Goal: Task Accomplishment & Management: Use online tool/utility

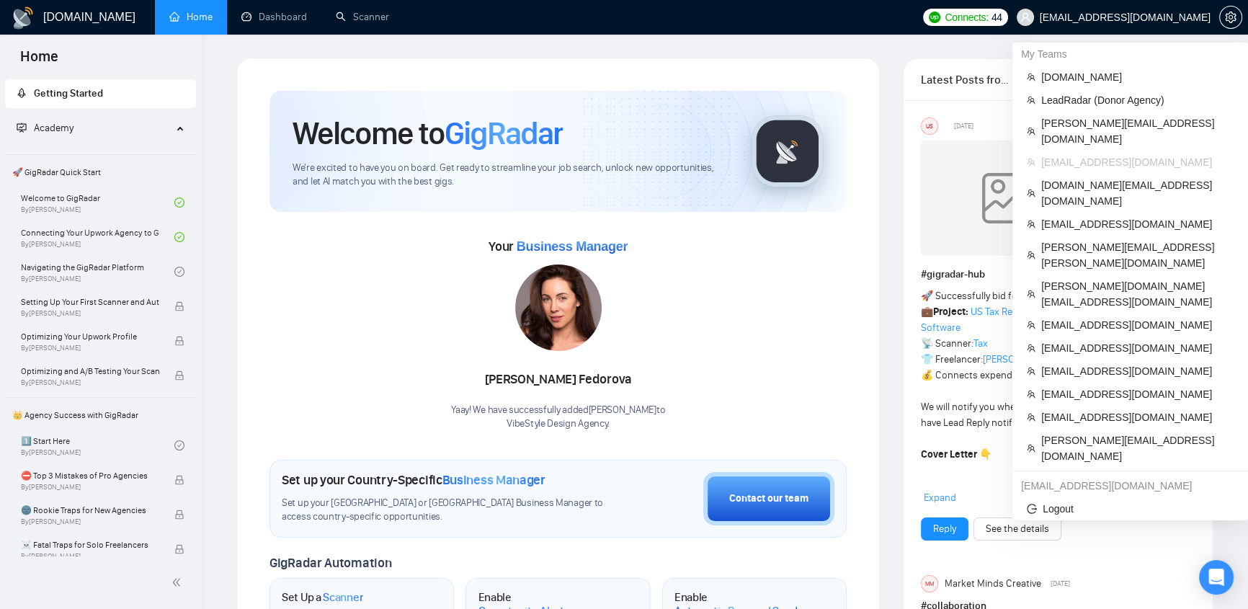
click at [1189, 17] on span "[EMAIL_ADDRESS][DOMAIN_NAME]" at bounding box center [1125, 17] width 171 height 0
click at [1085, 80] on span "[DOMAIN_NAME]" at bounding box center [1138, 77] width 192 height 16
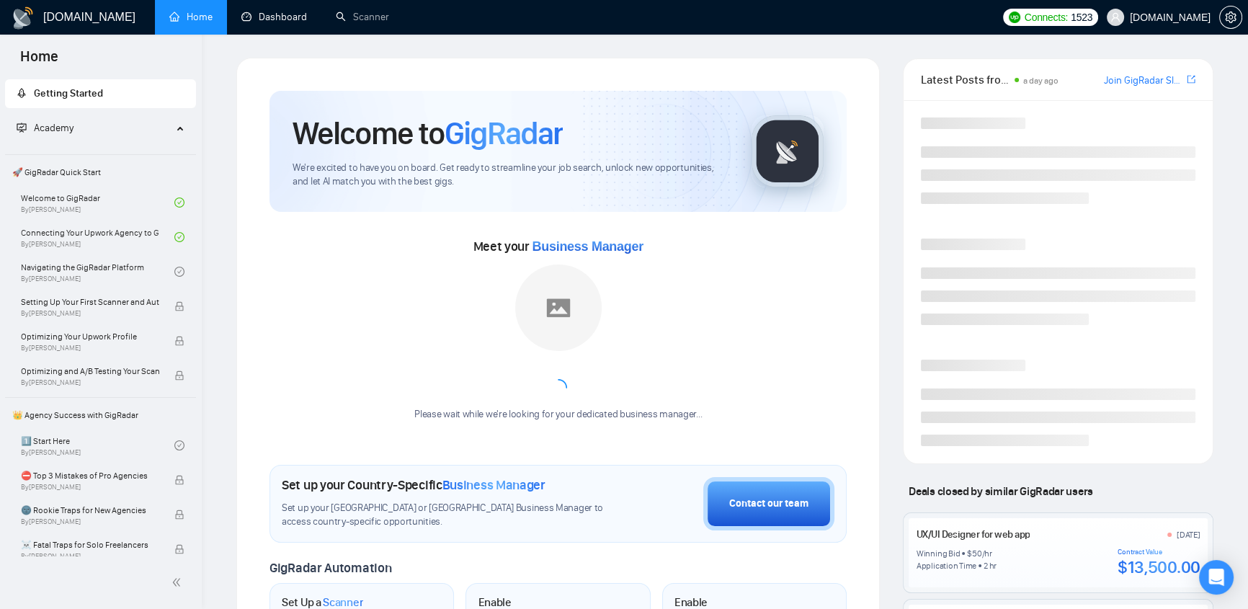
click at [372, 16] on link "Scanner" at bounding box center [362, 17] width 53 height 12
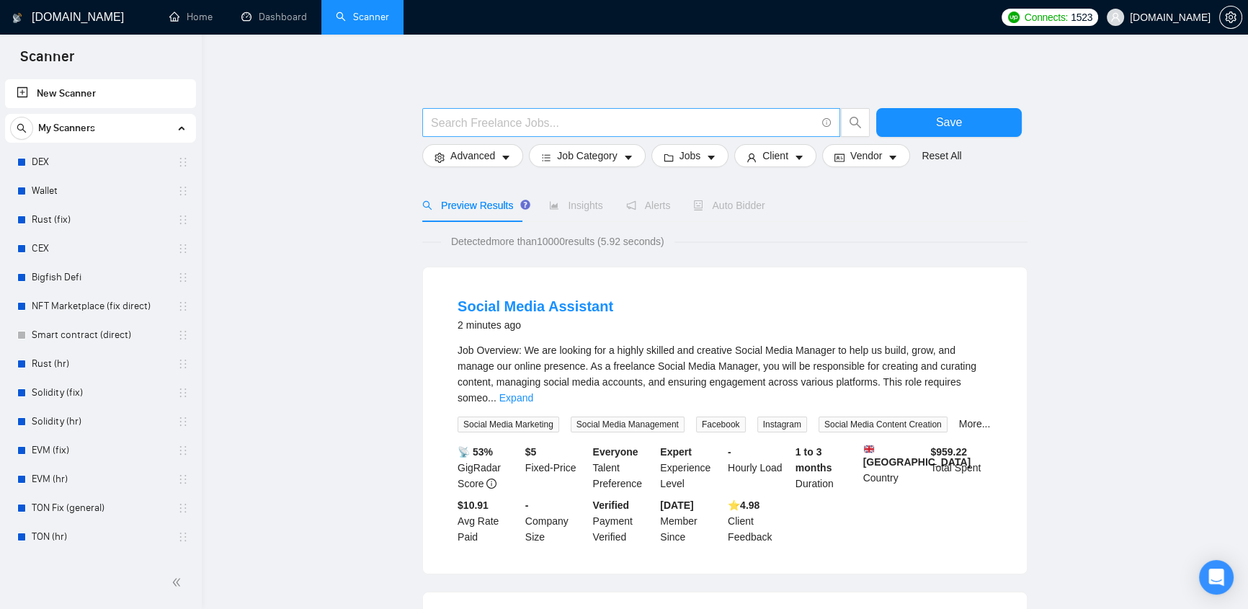
click at [706, 120] on input "text" at bounding box center [623, 123] width 385 height 18
paste input "develop | development | (create*) | (build*) | (craft*)"
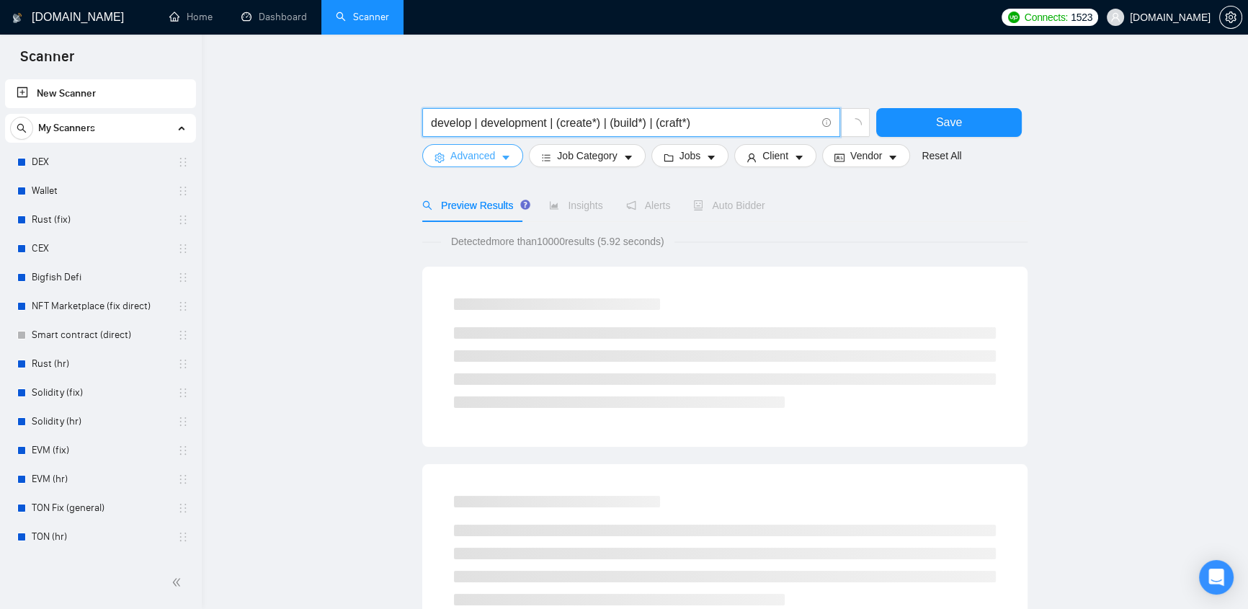
type input "develop | development | (create*) | (build*) | (craft*)"
click at [501, 156] on icon "caret-down" at bounding box center [506, 158] width 10 height 10
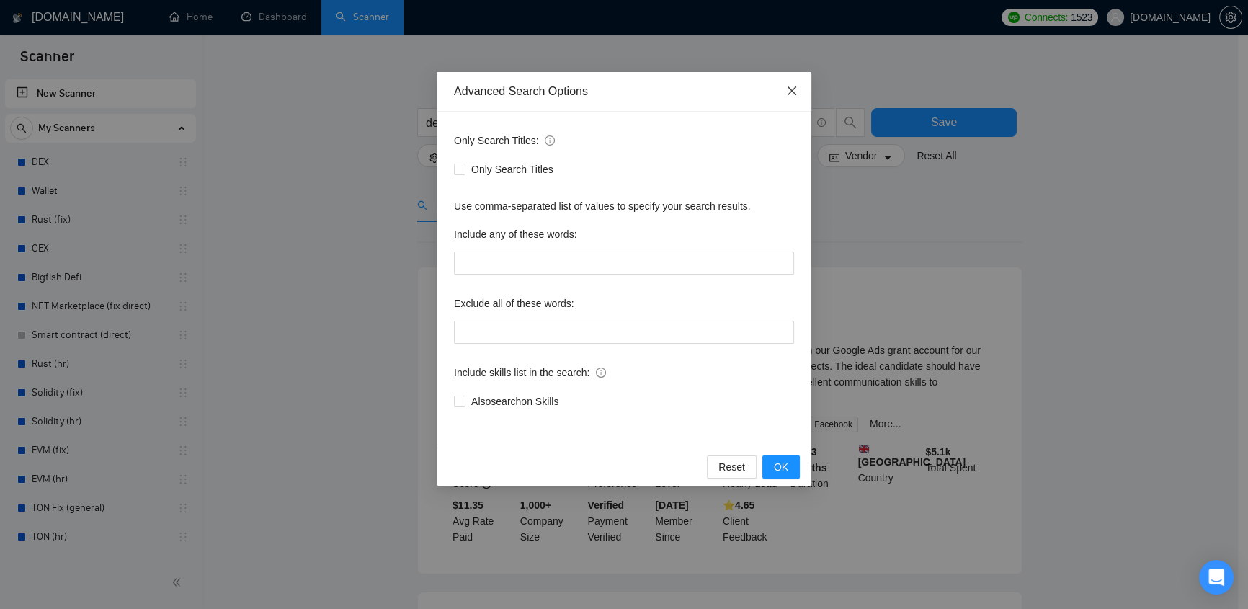
click at [794, 87] on icon "close" at bounding box center [792, 91] width 12 height 12
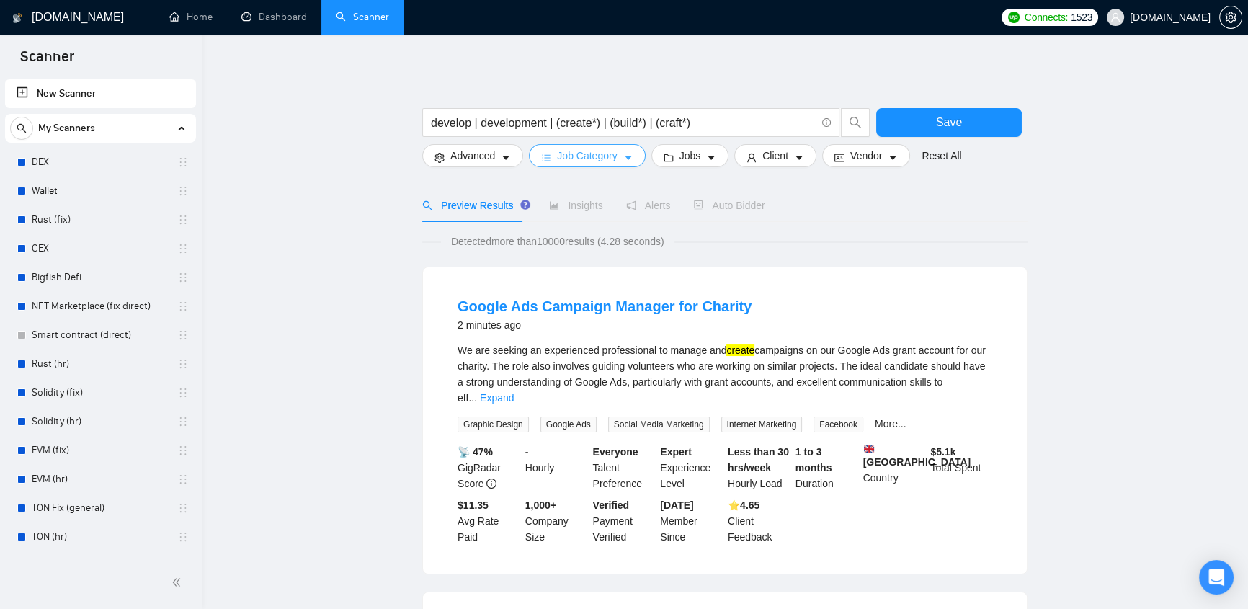
click at [590, 159] on span "Job Category" at bounding box center [587, 156] width 60 height 16
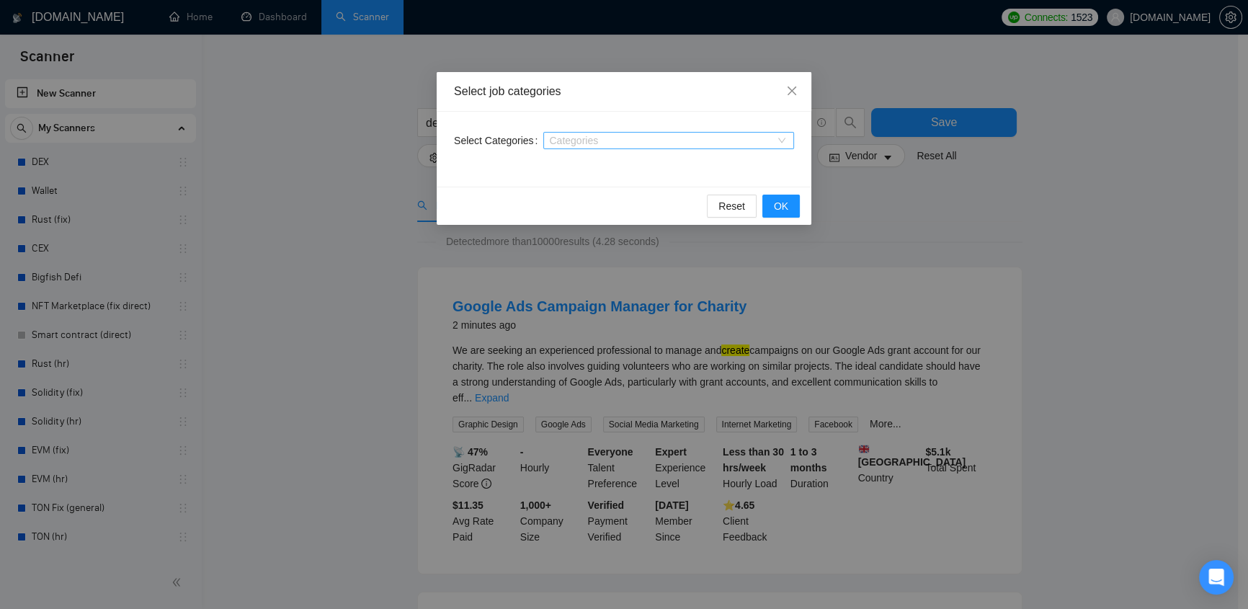
click at [621, 146] on div "Categories" at bounding box center [668, 140] width 251 height 17
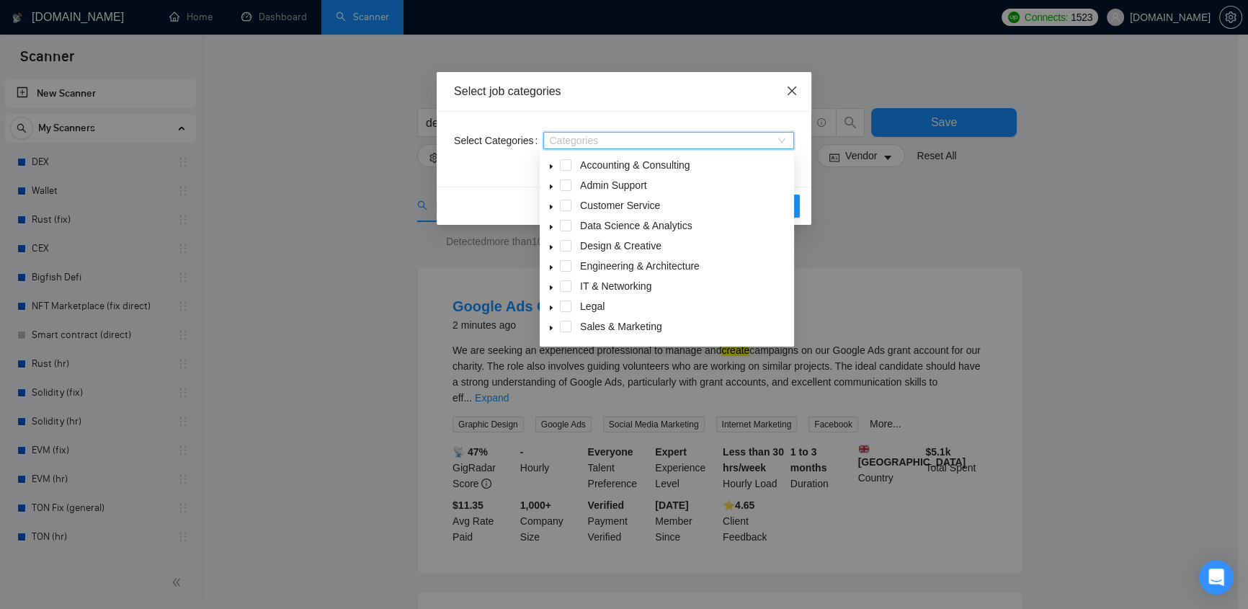
click at [789, 86] on icon "close" at bounding box center [792, 91] width 12 height 12
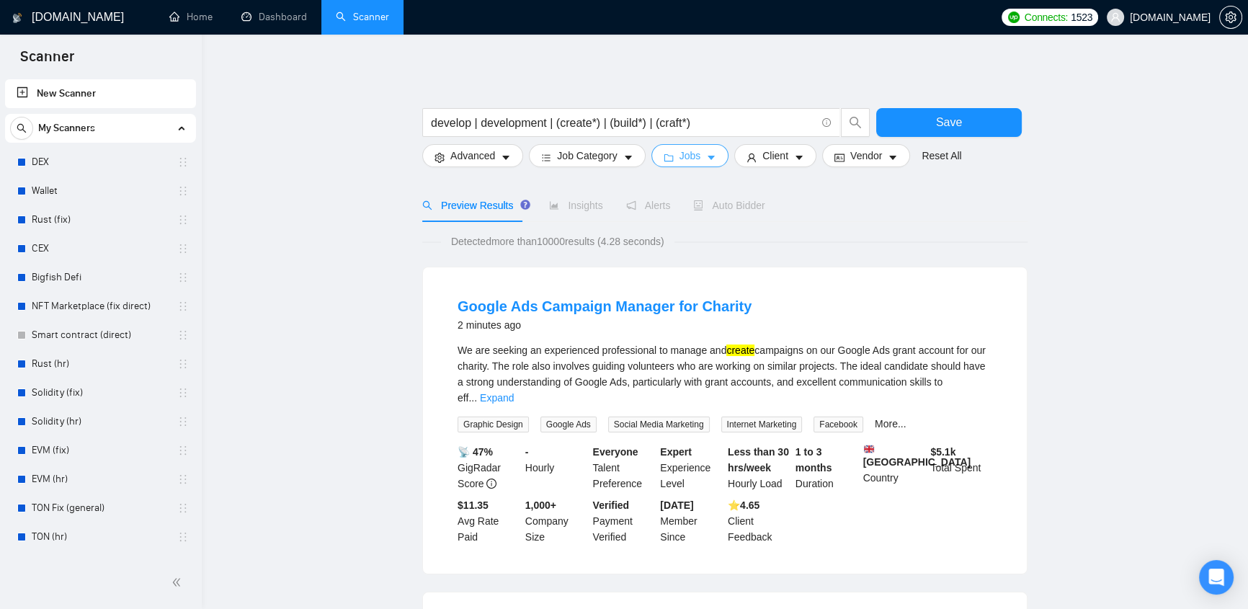
click at [706, 159] on icon "caret-down" at bounding box center [711, 158] width 10 height 10
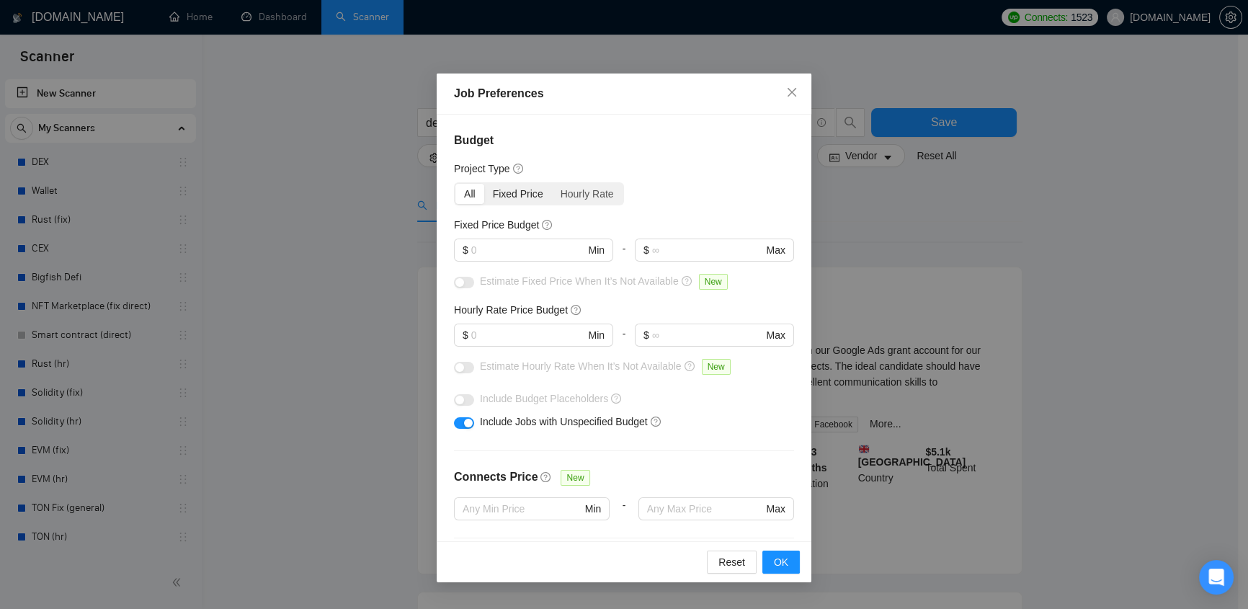
click at [535, 197] on div "Fixed Price" at bounding box center [518, 194] width 68 height 20
click at [484, 184] on input "Fixed Price" at bounding box center [484, 184] width 0 height 0
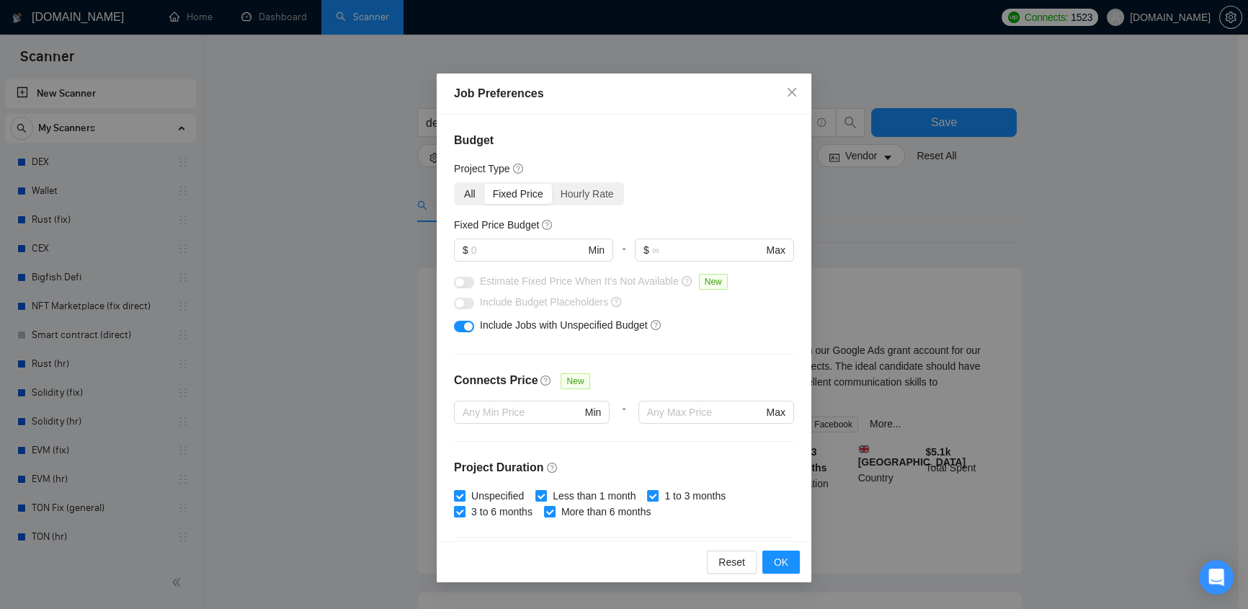
click at [476, 197] on div "All" at bounding box center [470, 194] width 29 height 20
click at [456, 184] on input "All" at bounding box center [456, 184] width 0 height 0
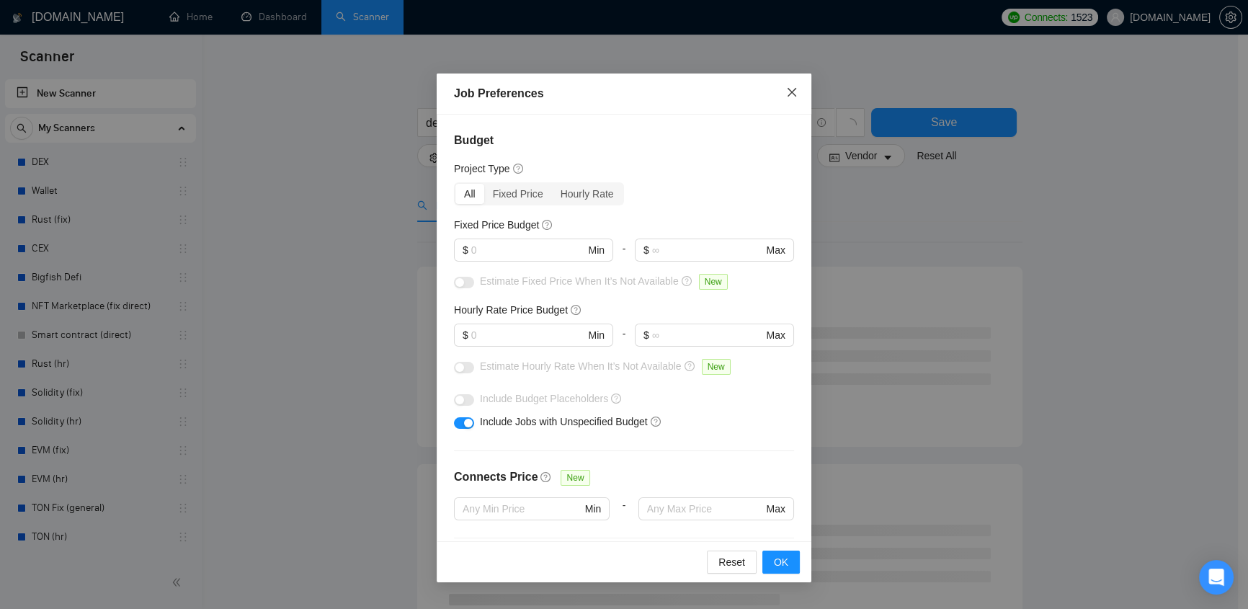
click at [792, 93] on icon "close" at bounding box center [792, 92] width 9 height 9
click at [771, 161] on div "Project Type" at bounding box center [624, 169] width 340 height 16
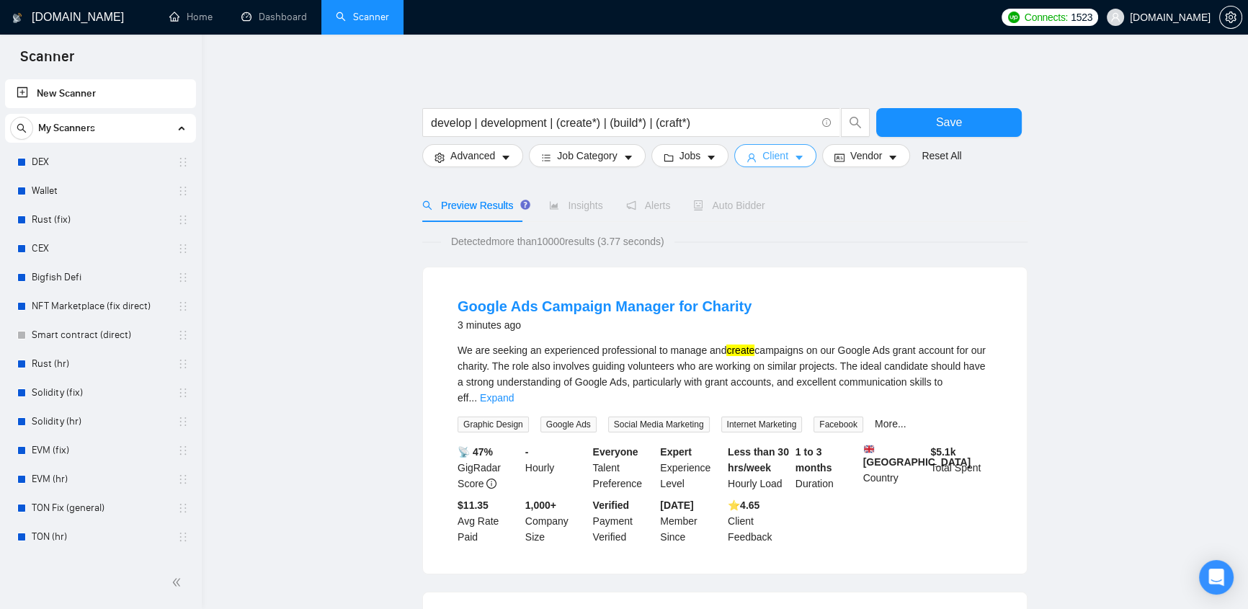
click at [775, 154] on span "Client" at bounding box center [776, 156] width 26 height 16
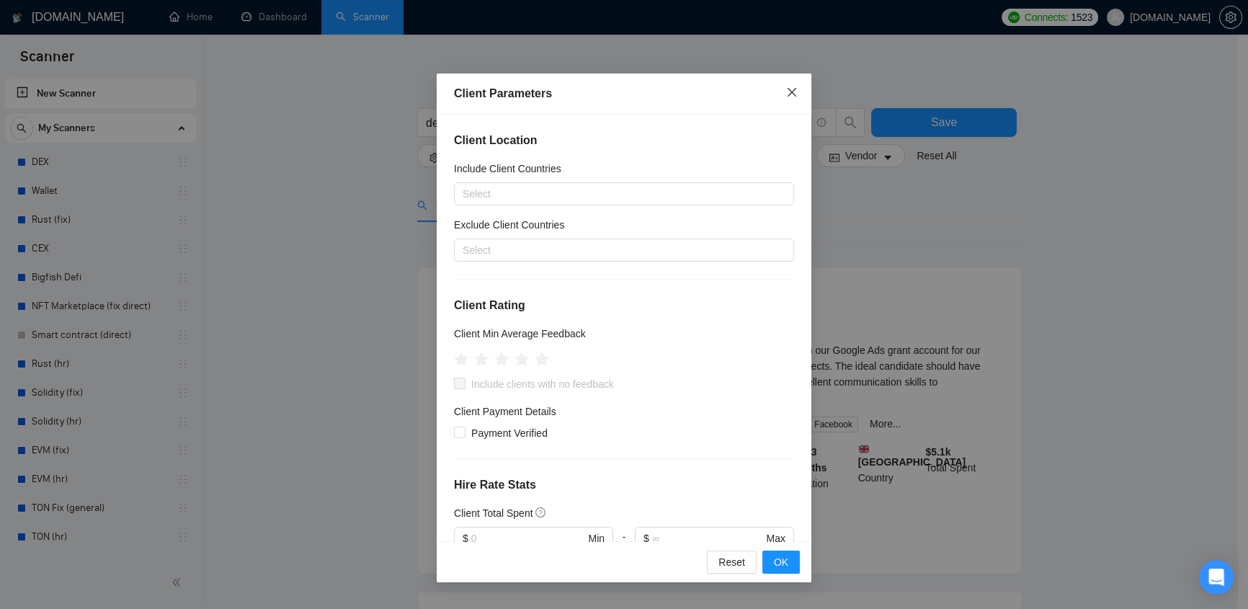
click at [792, 92] on icon "close" at bounding box center [792, 92] width 12 height 12
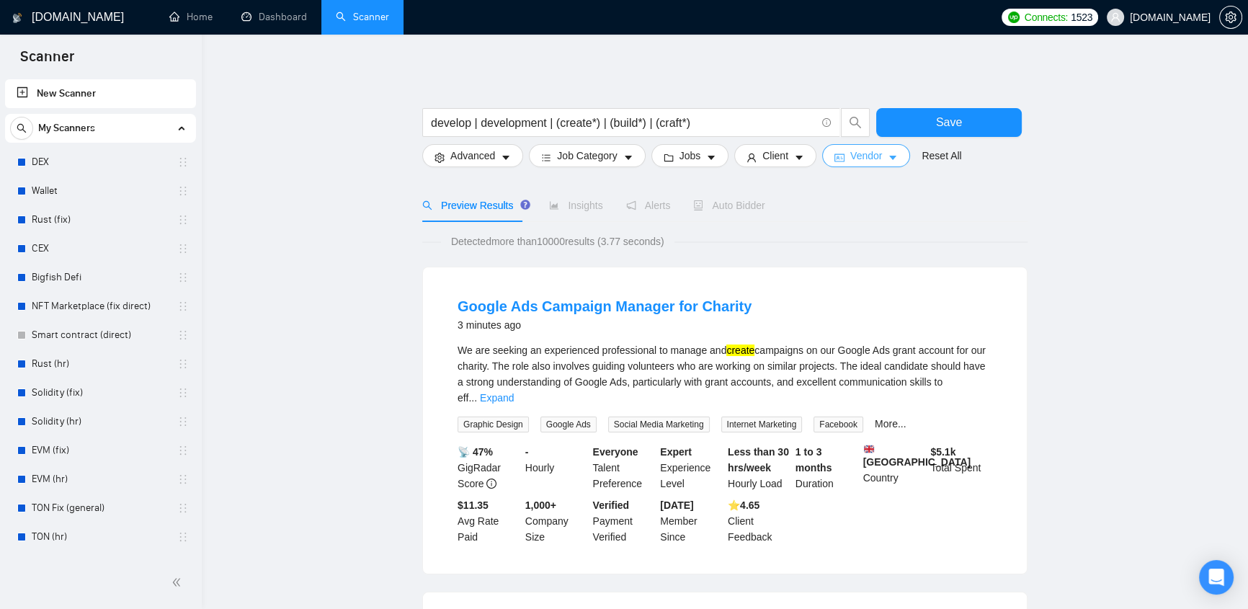
click at [856, 158] on span "Vendor" at bounding box center [867, 156] width 32 height 16
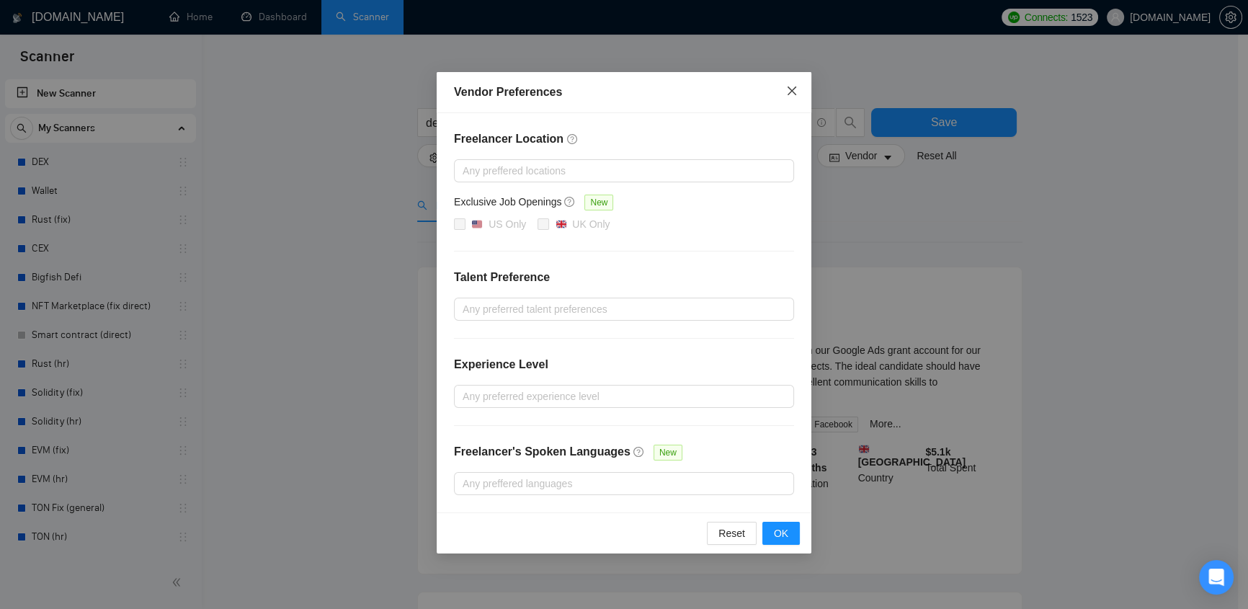
click at [793, 92] on icon "close" at bounding box center [792, 90] width 9 height 9
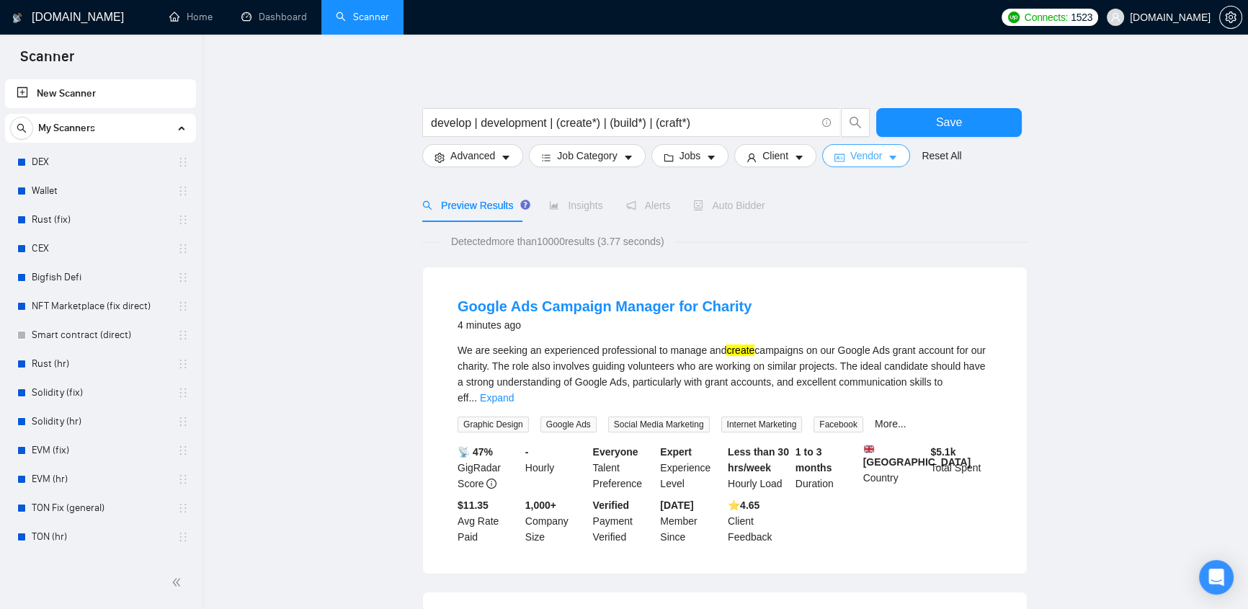
click at [872, 157] on span "Vendor" at bounding box center [867, 156] width 32 height 16
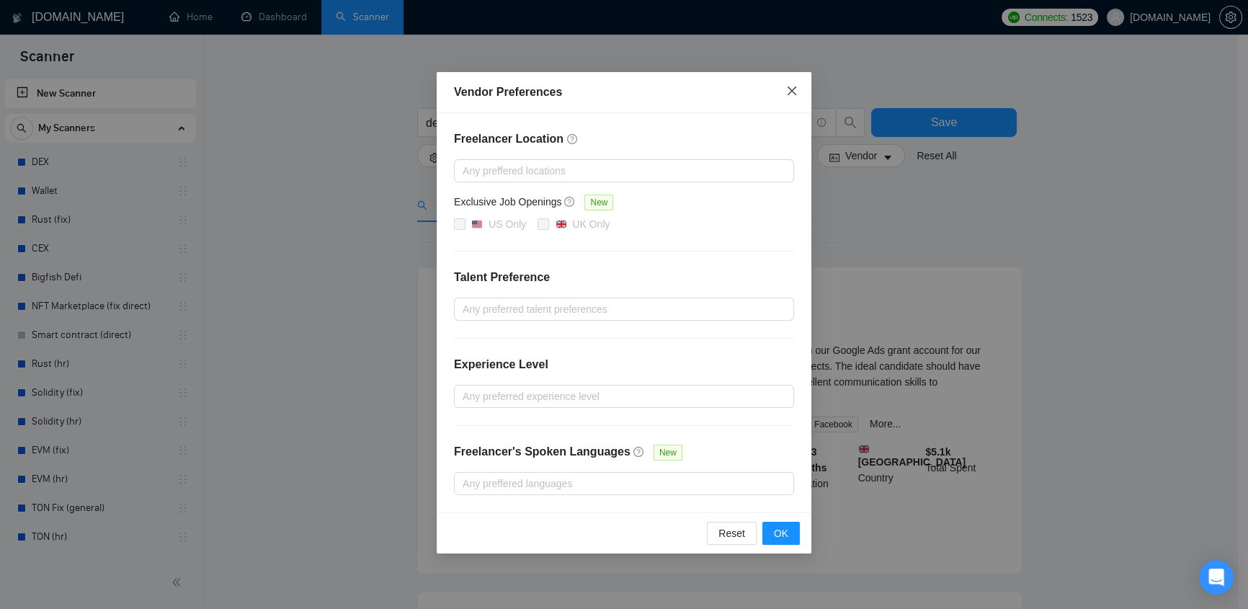
click at [788, 95] on icon "close" at bounding box center [792, 90] width 9 height 9
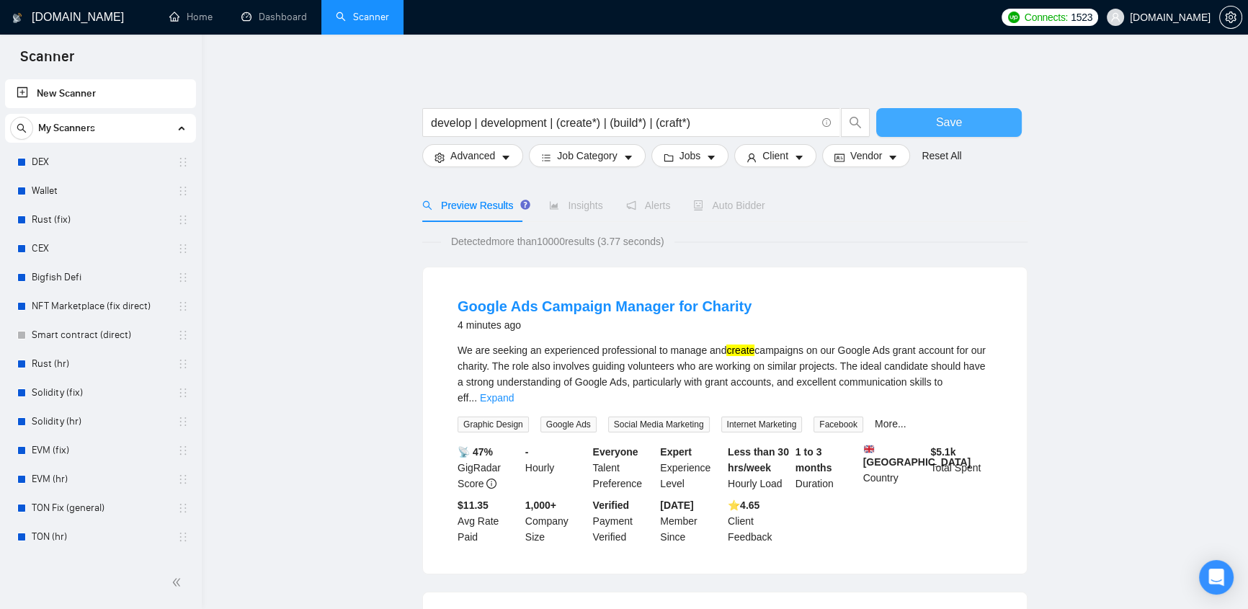
click at [952, 120] on span "Save" at bounding box center [949, 122] width 26 height 18
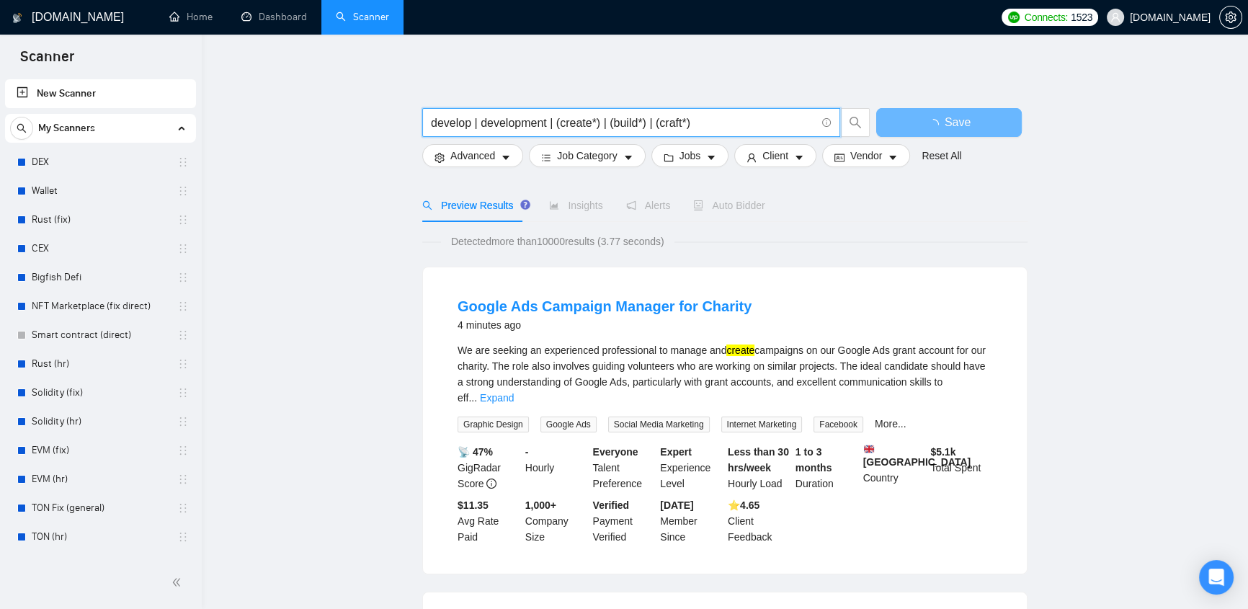
click at [686, 121] on input "develop | development | (create*) | (build*) | (craft*)" at bounding box center [623, 123] width 385 height 18
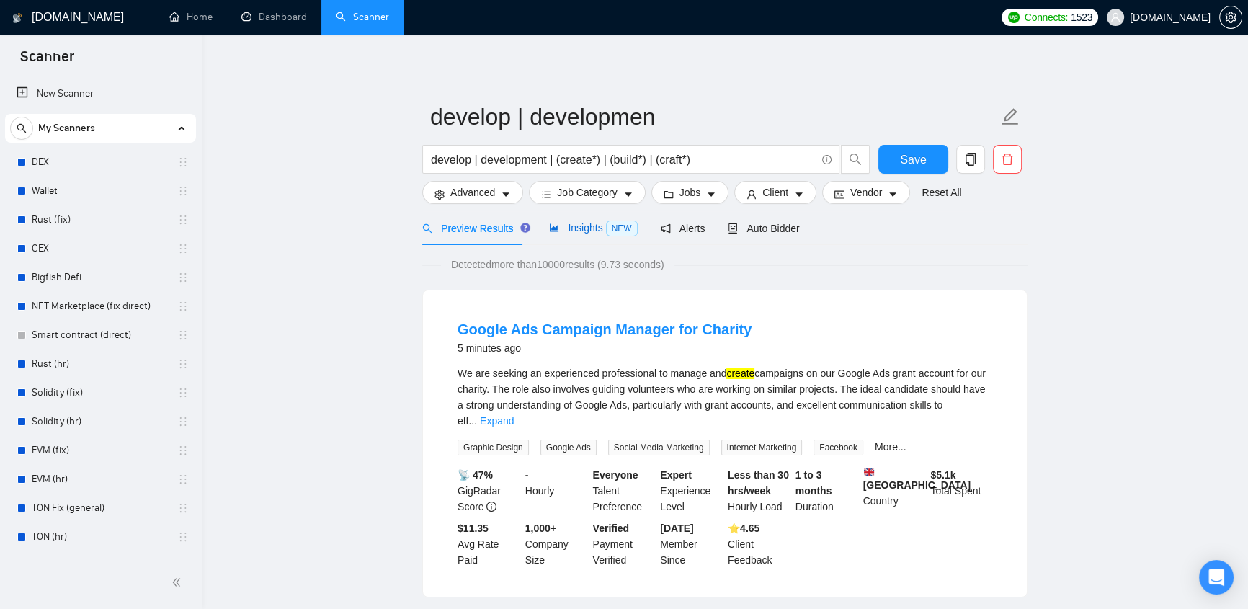
click at [582, 232] on span "Insights NEW" at bounding box center [593, 228] width 88 height 12
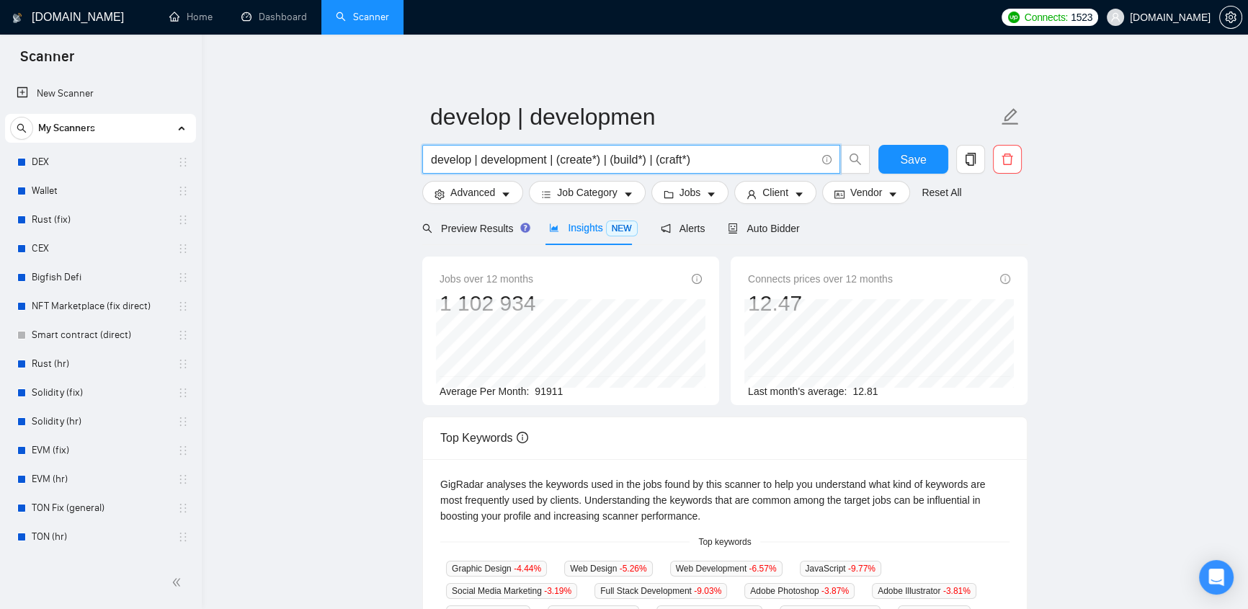
drag, startPoint x: 432, startPoint y: 156, endPoint x: 766, endPoint y: 153, distance: 333.7
click at [766, 153] on input "develop | development | (create*) | (build*) | (craft*)" at bounding box center [623, 160] width 385 height 18
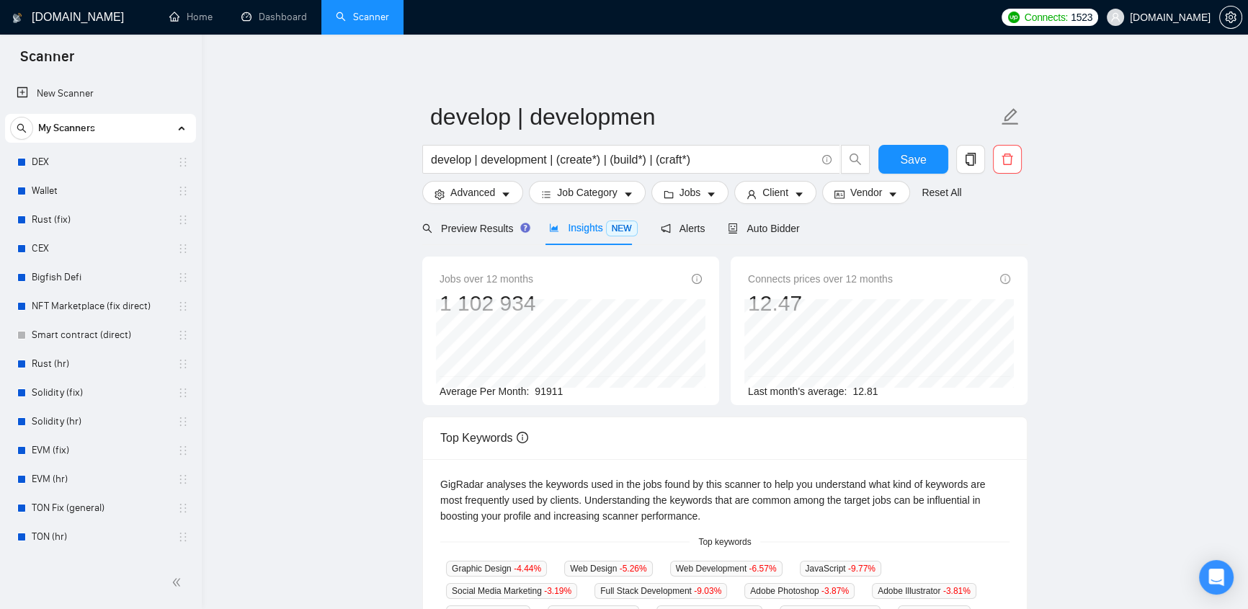
click at [538, 390] on span "91911" at bounding box center [549, 392] width 28 height 12
drag, startPoint x: 533, startPoint y: 390, endPoint x: 582, endPoint y: 390, distance: 48.3
click at [582, 390] on div "Average Per Month: 91911" at bounding box center [571, 391] width 262 height 16
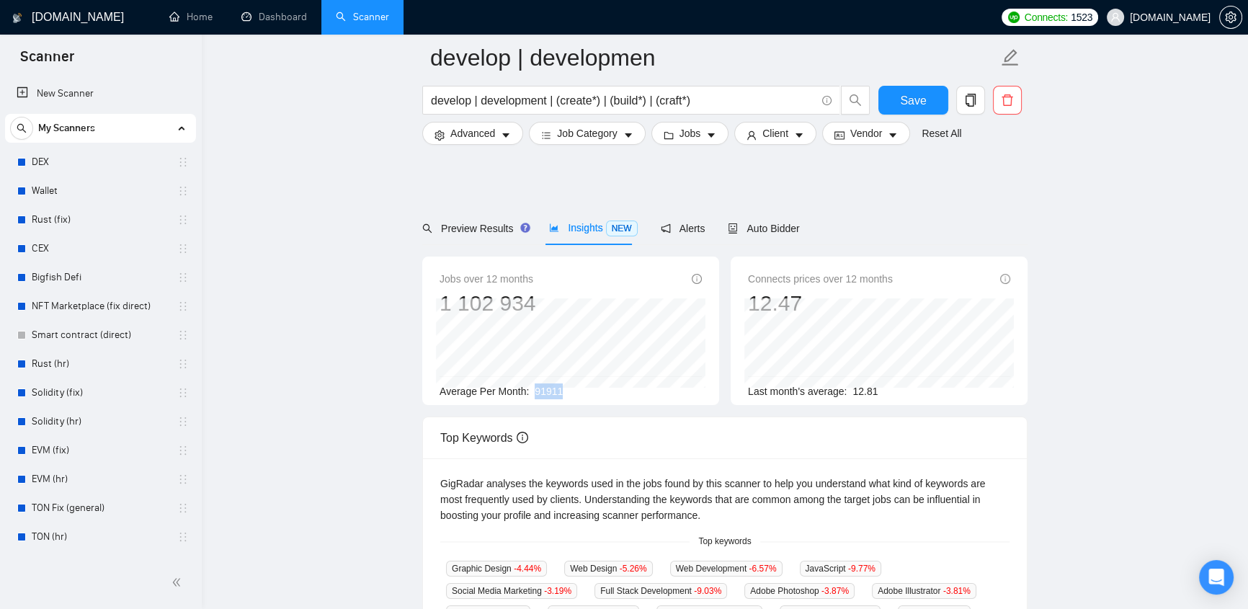
scroll to position [306, 0]
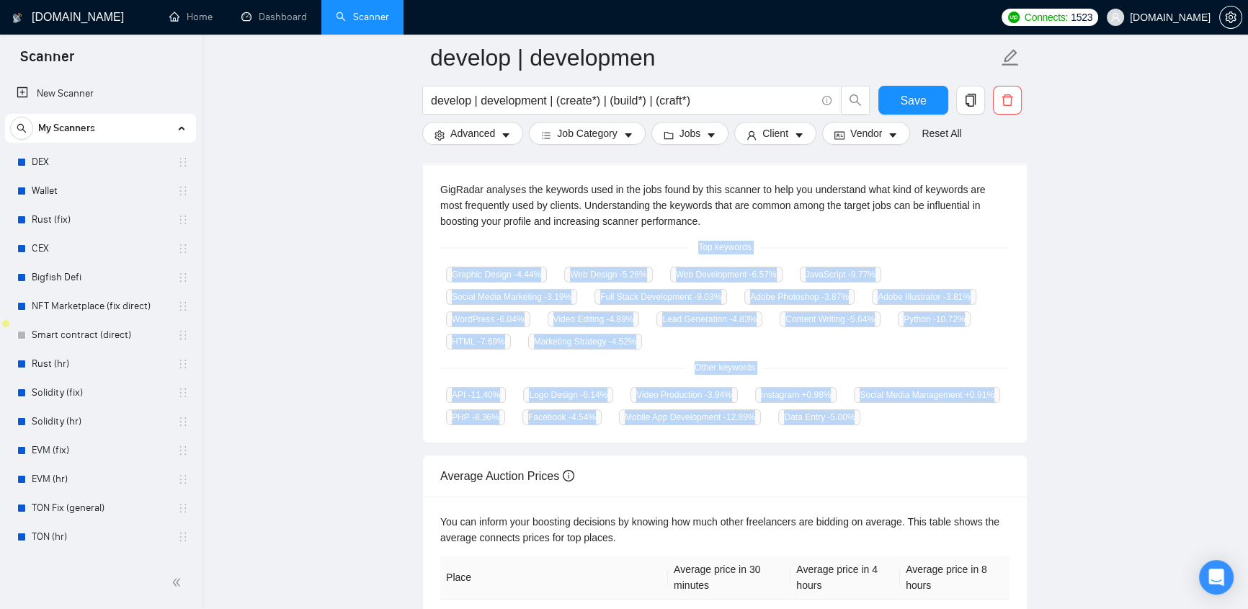
drag, startPoint x: 877, startPoint y: 419, endPoint x: 487, endPoint y: 242, distance: 428.7
click at [459, 244] on div "GigRadar analyses the keywords used in the jobs found by this scanner to help y…" at bounding box center [725, 303] width 604 height 278
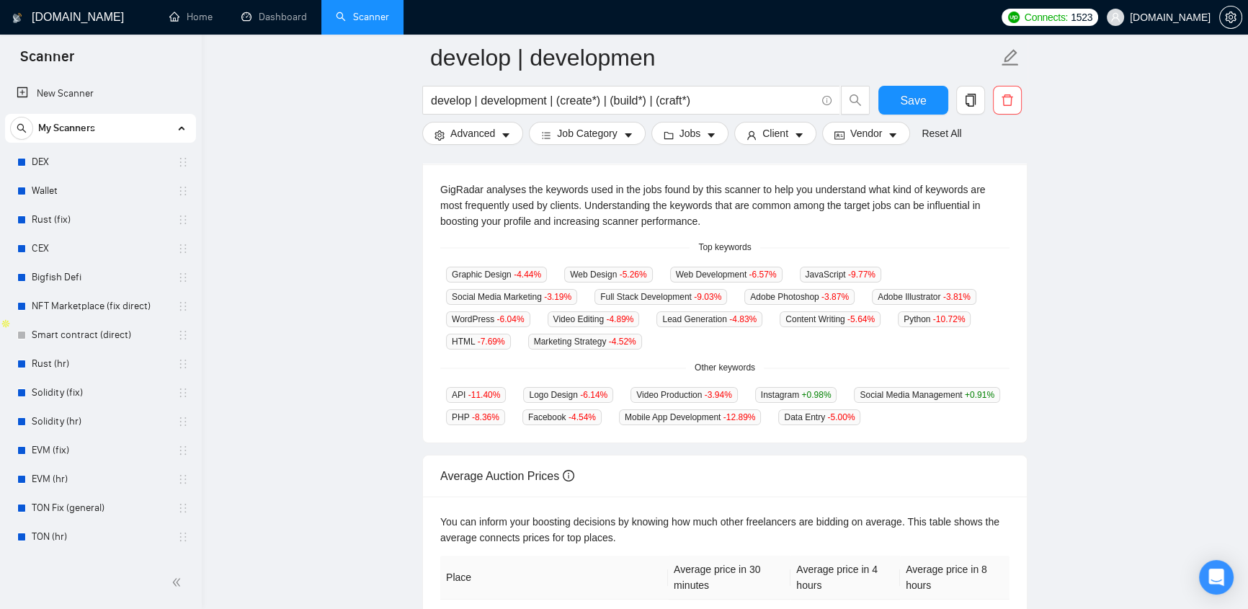
click at [510, 241] on div "Top keywords" at bounding box center [724, 248] width 569 height 14
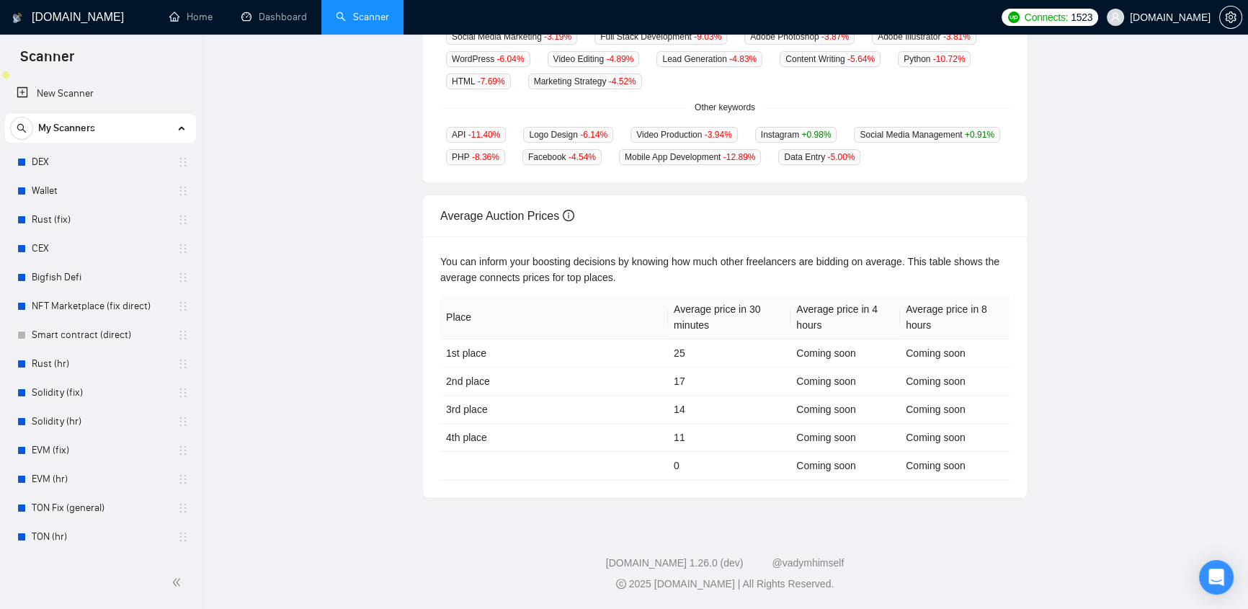
scroll to position [0, 0]
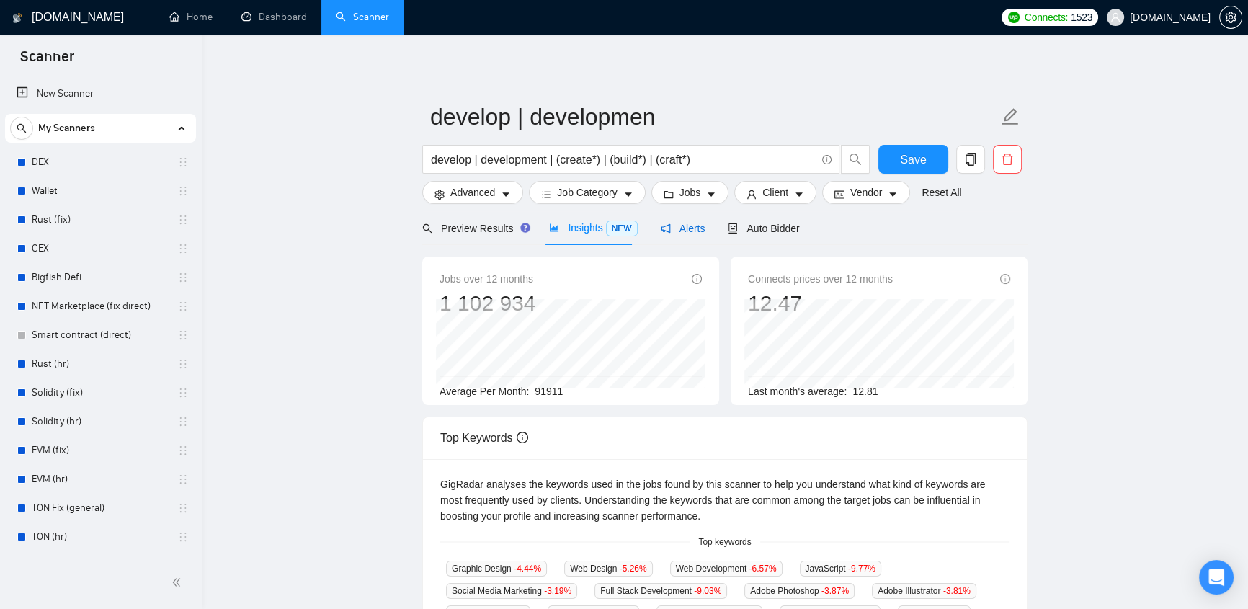
click at [670, 228] on span "Alerts" at bounding box center [683, 229] width 45 height 12
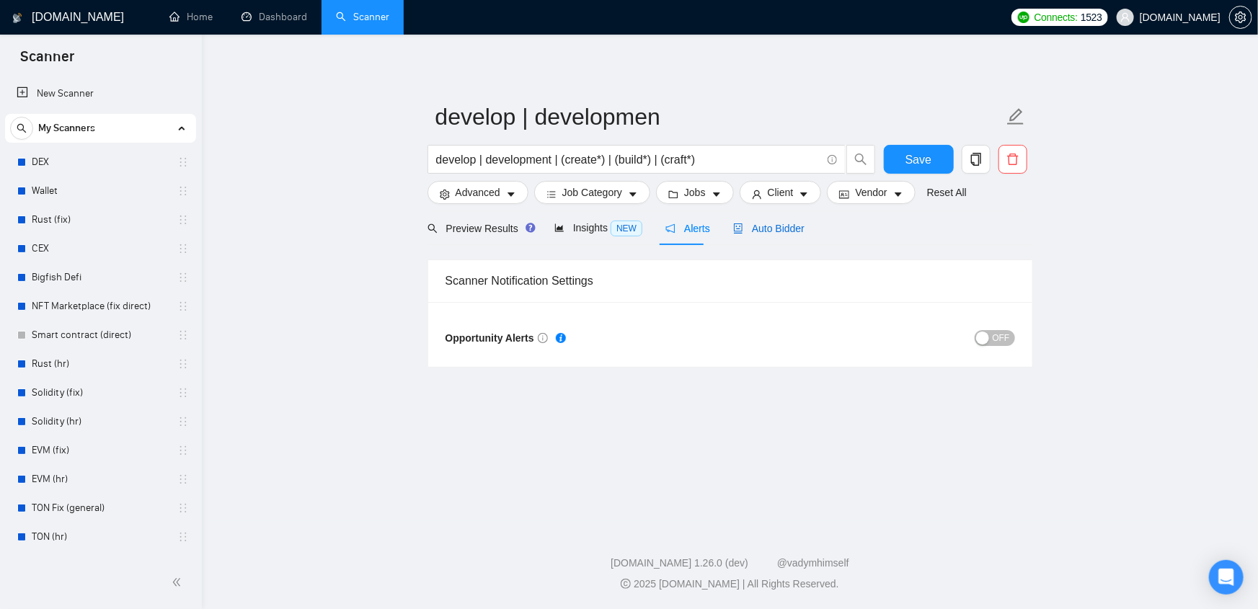
click at [765, 233] on span "Auto Bidder" at bounding box center [768, 229] width 71 height 12
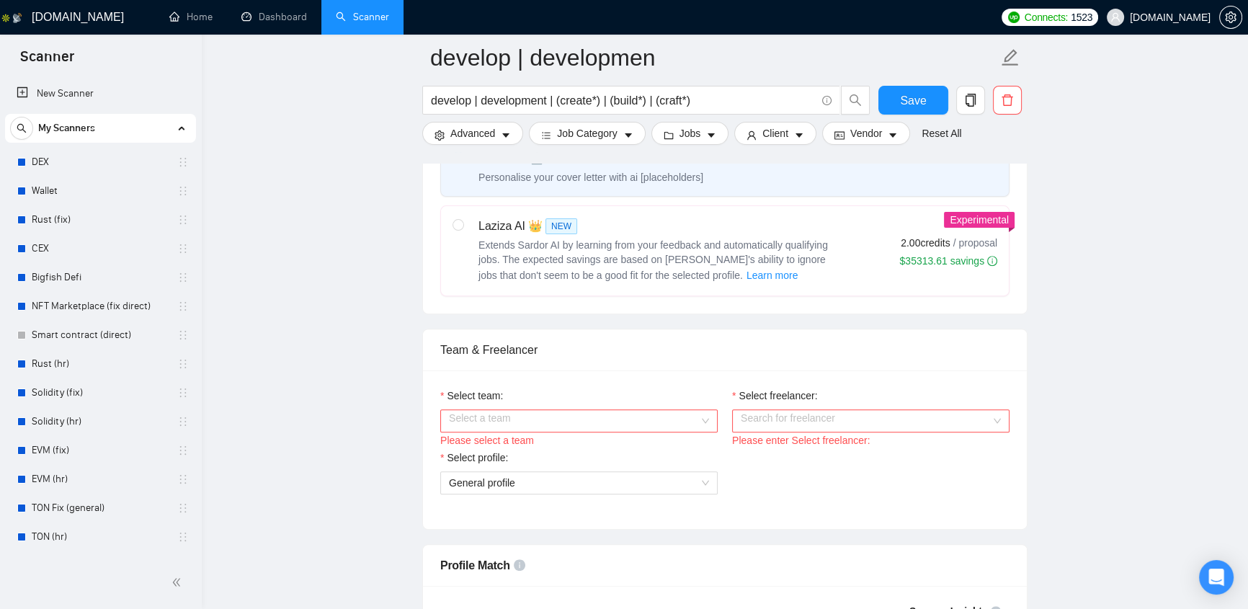
scroll to position [764, 0]
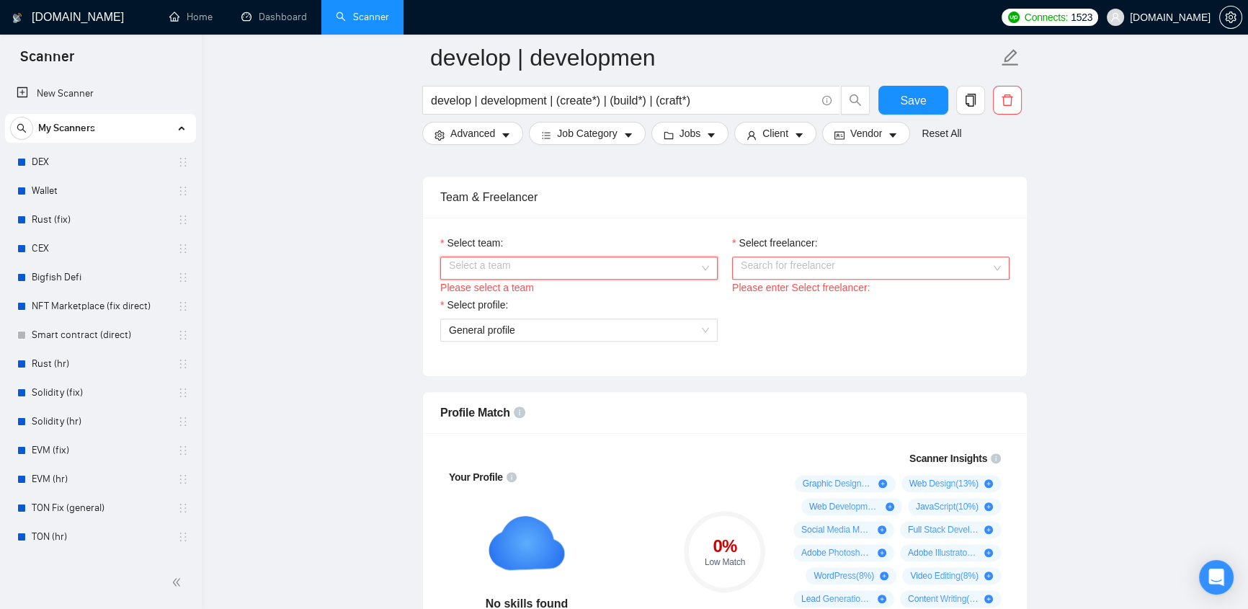
click at [489, 277] on input "Select team:" at bounding box center [574, 268] width 250 height 22
click at [803, 279] on input "Select freelancer:" at bounding box center [866, 268] width 250 height 22
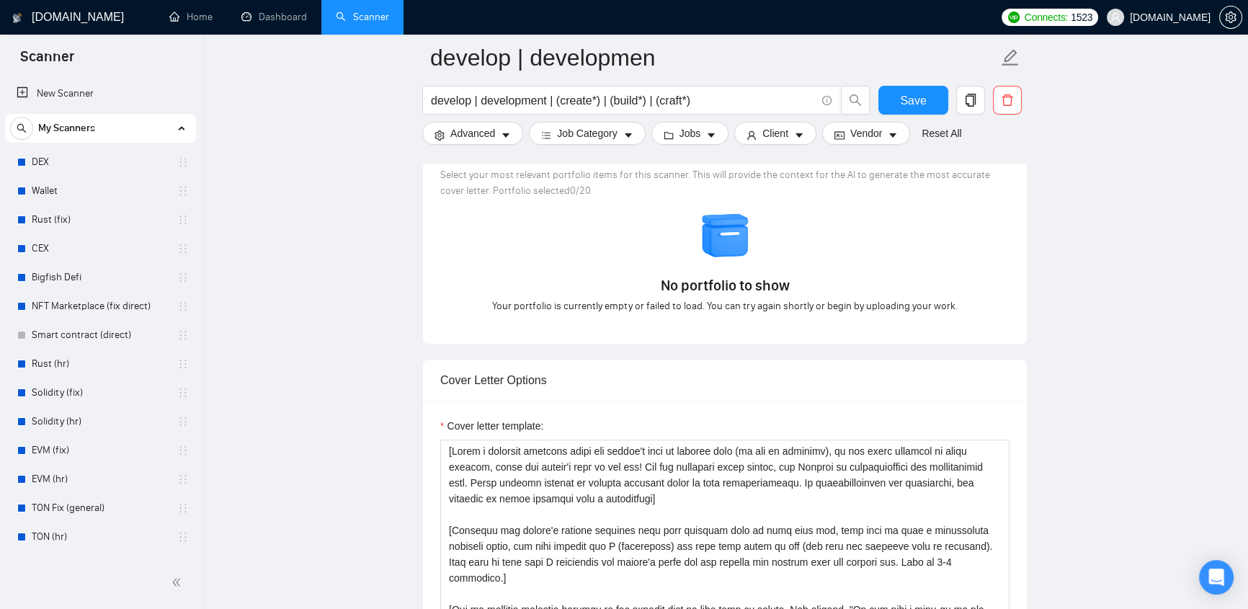
scroll to position [1528, 0]
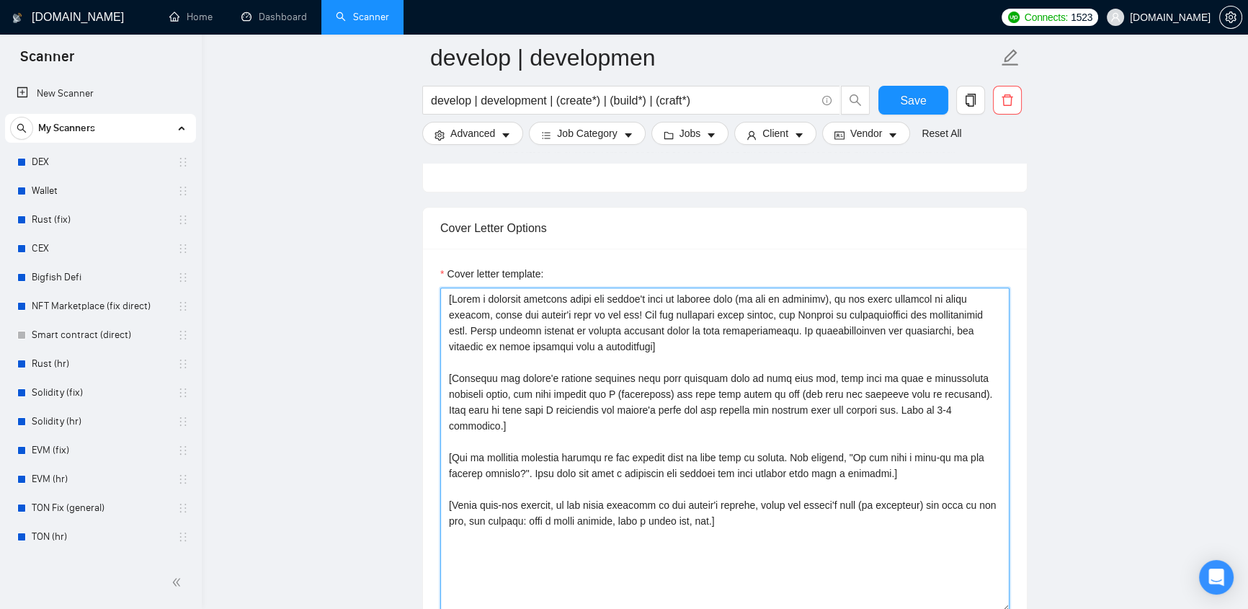
drag, startPoint x: 445, startPoint y: 314, endPoint x: 454, endPoint y: 314, distance: 8.6
click at [454, 314] on textarea "Cover letter template:" at bounding box center [724, 450] width 569 height 324
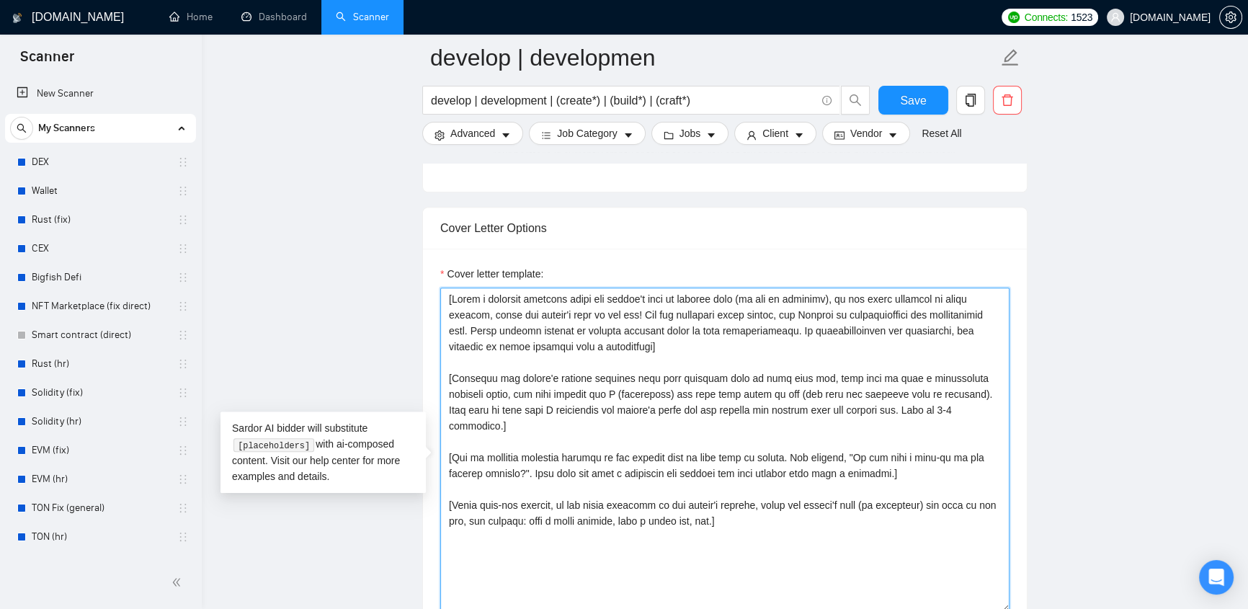
click at [665, 367] on textarea "Cover letter template:" at bounding box center [724, 450] width 569 height 324
drag, startPoint x: 447, startPoint y: 316, endPoint x: 590, endPoint y: 359, distance: 149.1
click at [660, 360] on textarea "Cover letter template:" at bounding box center [724, 450] width 569 height 324
drag, startPoint x: 450, startPoint y: 380, endPoint x: 717, endPoint y: 380, distance: 267.4
click at [717, 380] on textarea "Cover letter template:" at bounding box center [724, 450] width 569 height 324
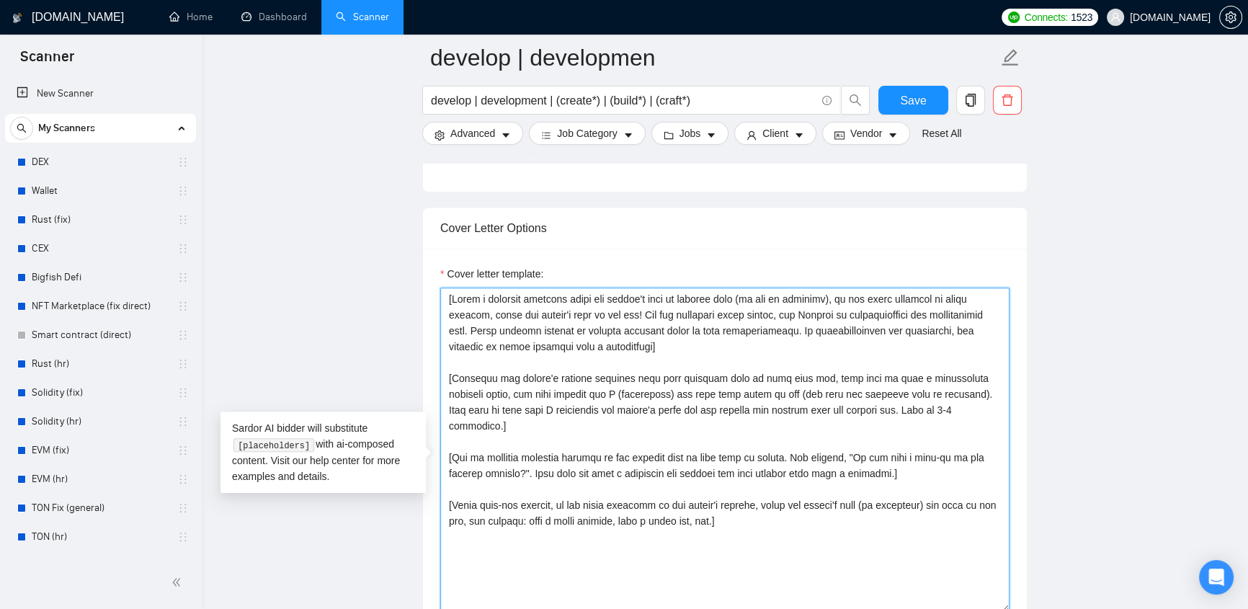
drag, startPoint x: 476, startPoint y: 323, endPoint x: 657, endPoint y: 363, distance: 184.5
click at [657, 363] on textarea "Cover letter template:" at bounding box center [724, 450] width 569 height 324
drag, startPoint x: 452, startPoint y: 394, endPoint x: 920, endPoint y: 427, distance: 469.6
click at [920, 427] on textarea "Cover letter template:" at bounding box center [724, 450] width 569 height 324
drag, startPoint x: 453, startPoint y: 456, endPoint x: 892, endPoint y: 471, distance: 438.5
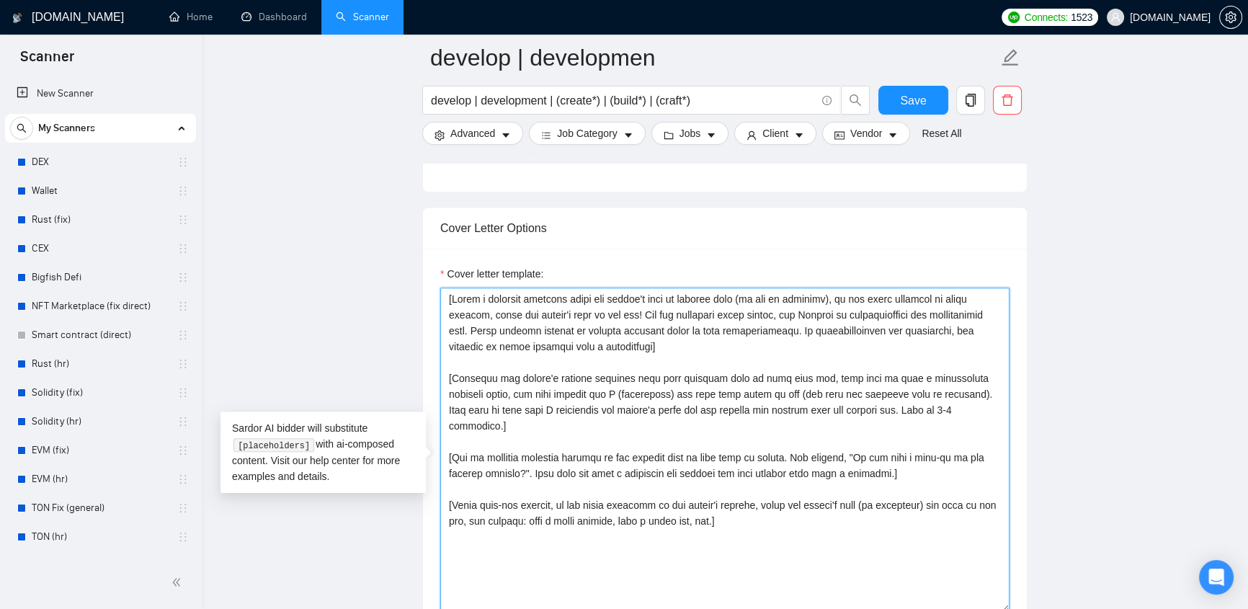
click at [892, 471] on textarea "Cover letter template:" at bounding box center [724, 450] width 569 height 324
drag, startPoint x: 454, startPoint y: 506, endPoint x: 720, endPoint y: 521, distance: 266.4
click at [720, 521] on textarea "Cover letter template:" at bounding box center [724, 450] width 569 height 324
drag, startPoint x: 670, startPoint y: 514, endPoint x: 635, endPoint y: 495, distance: 40.0
click at [670, 513] on textarea "Cover letter template:" at bounding box center [724, 450] width 569 height 324
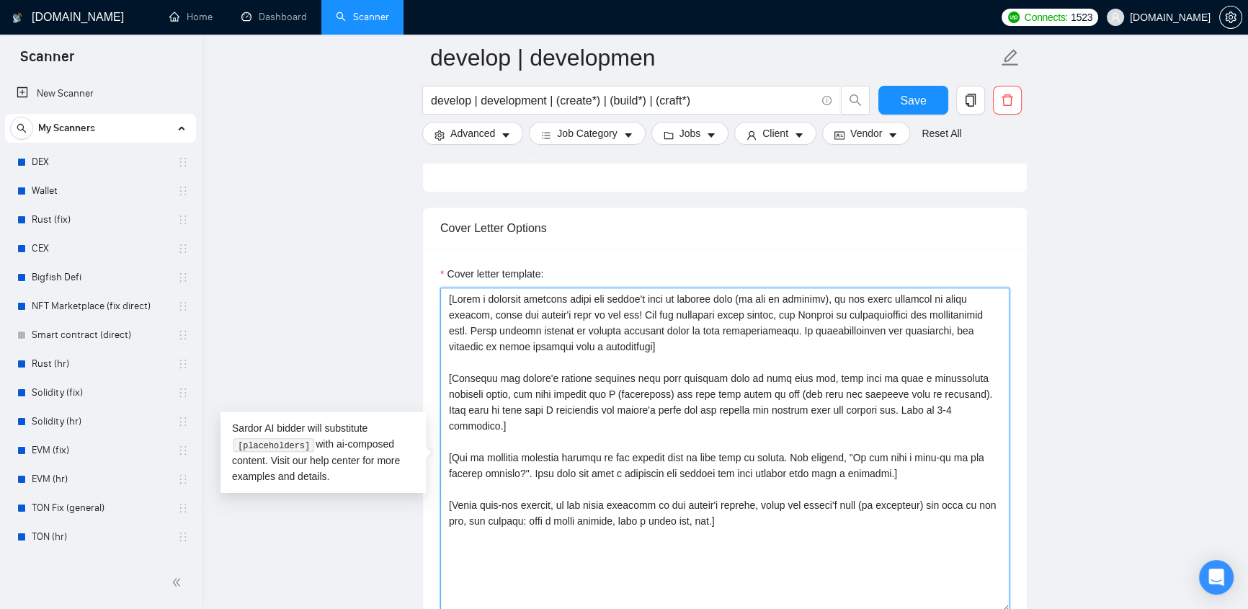
click at [533, 465] on textarea "Cover letter template:" at bounding box center [724, 450] width 569 height 324
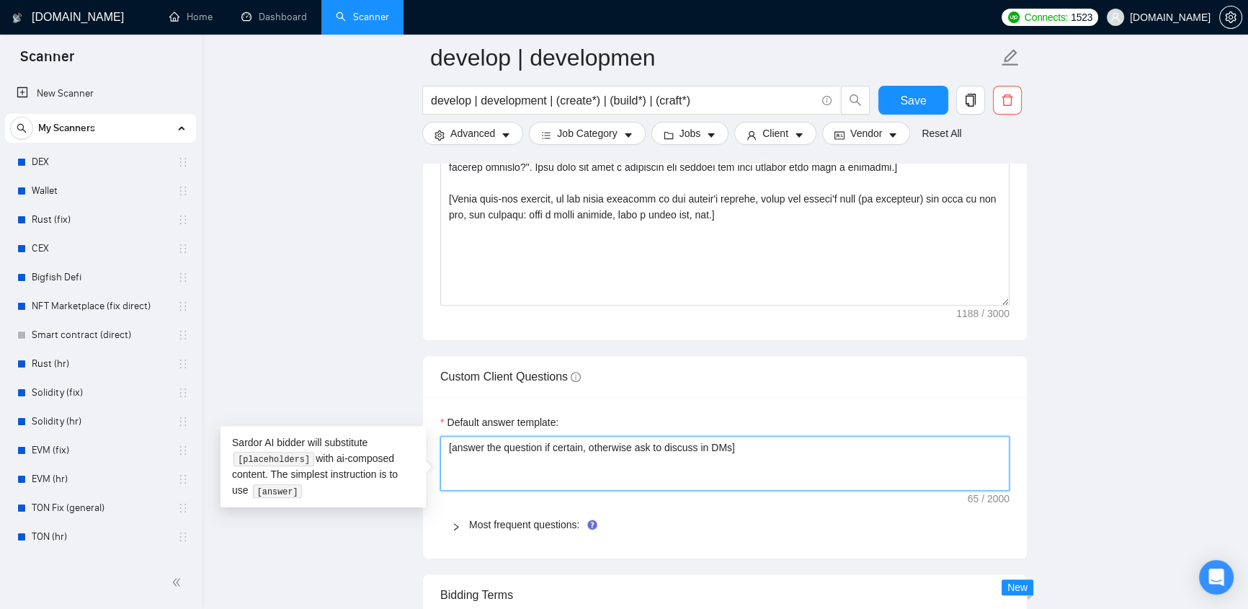
drag, startPoint x: 770, startPoint y: 469, endPoint x: 390, endPoint y: 464, distance: 379.9
click at [777, 469] on textarea "[answer the question if certain, otherwise ask to discuss in DMs]" at bounding box center [724, 463] width 569 height 55
drag, startPoint x: 752, startPoint y: 461, endPoint x: 428, endPoint y: 462, distance: 324.4
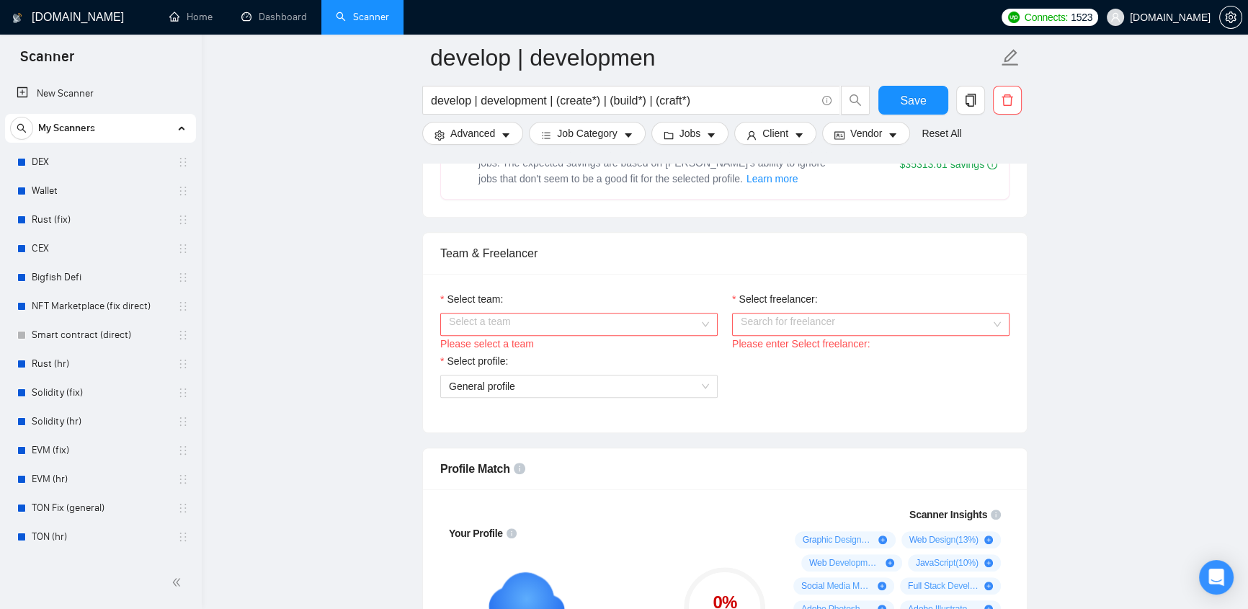
scroll to position [0, 0]
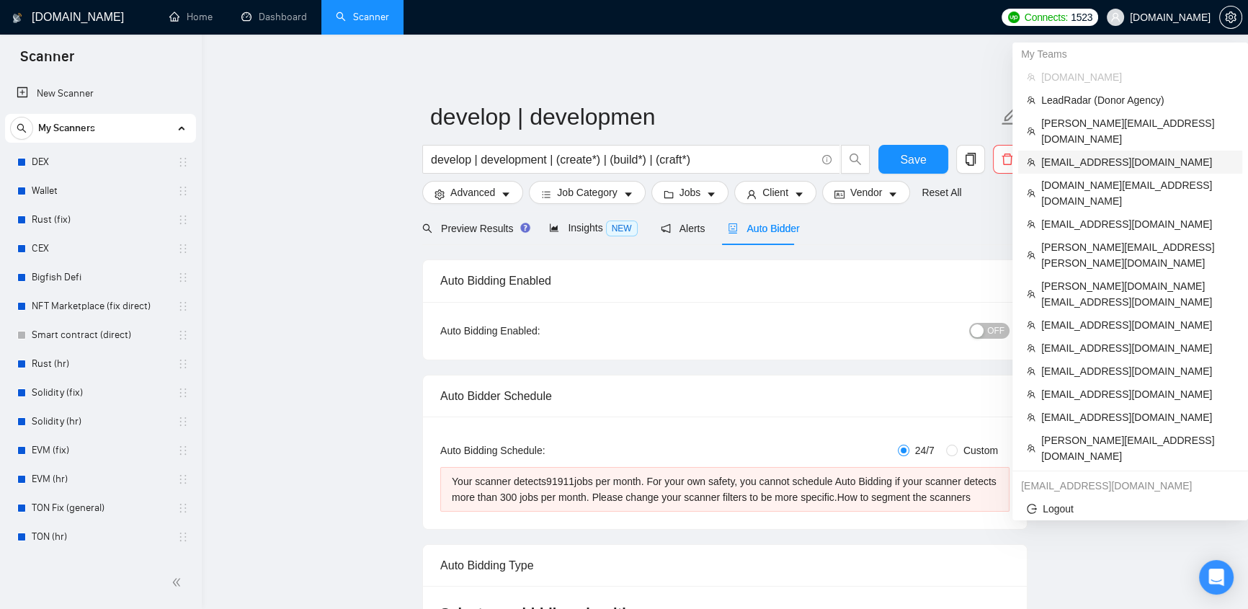
click at [1126, 154] on span "[EMAIL_ADDRESS][DOMAIN_NAME]" at bounding box center [1138, 162] width 192 height 16
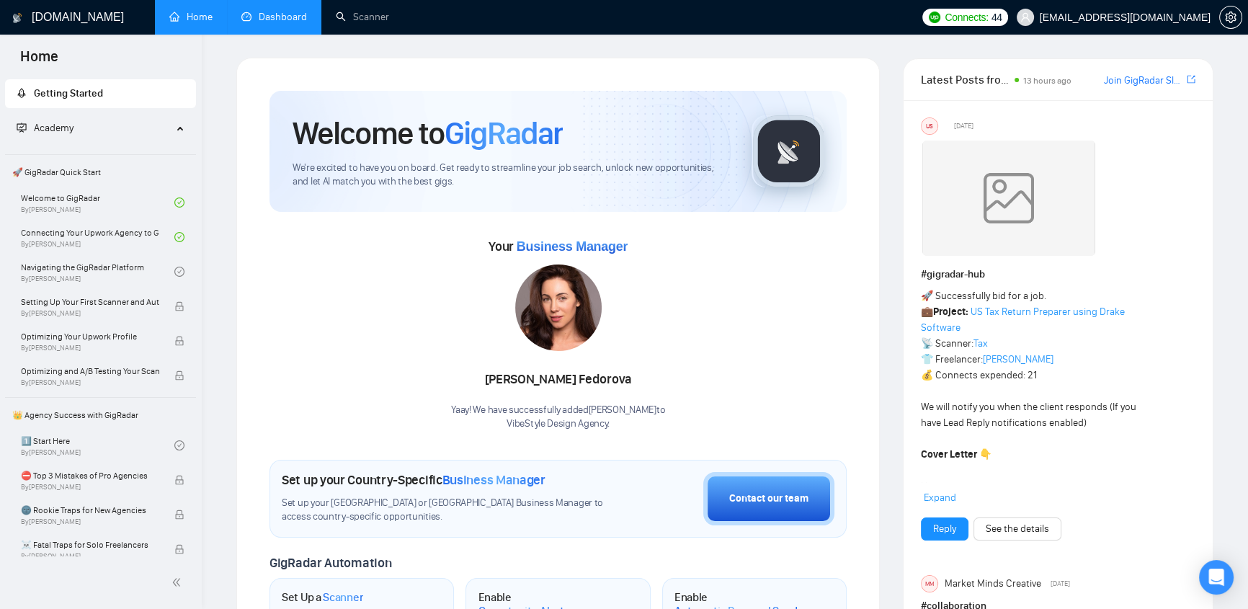
click at [279, 11] on link "Dashboard" at bounding box center [274, 17] width 66 height 12
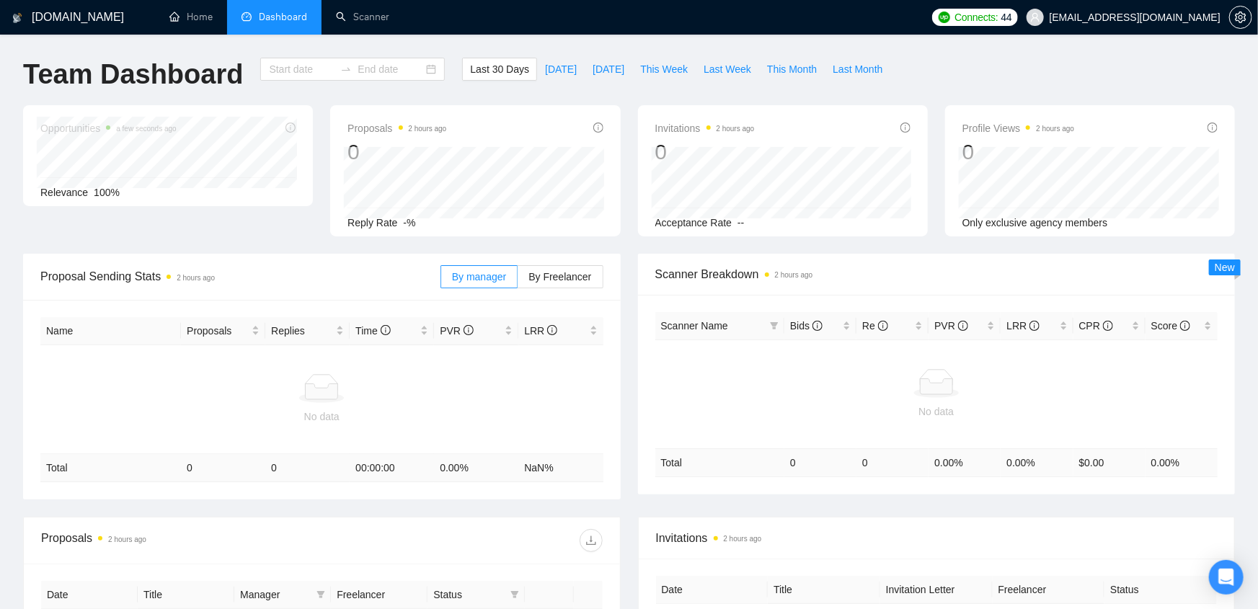
type input "[DATE]"
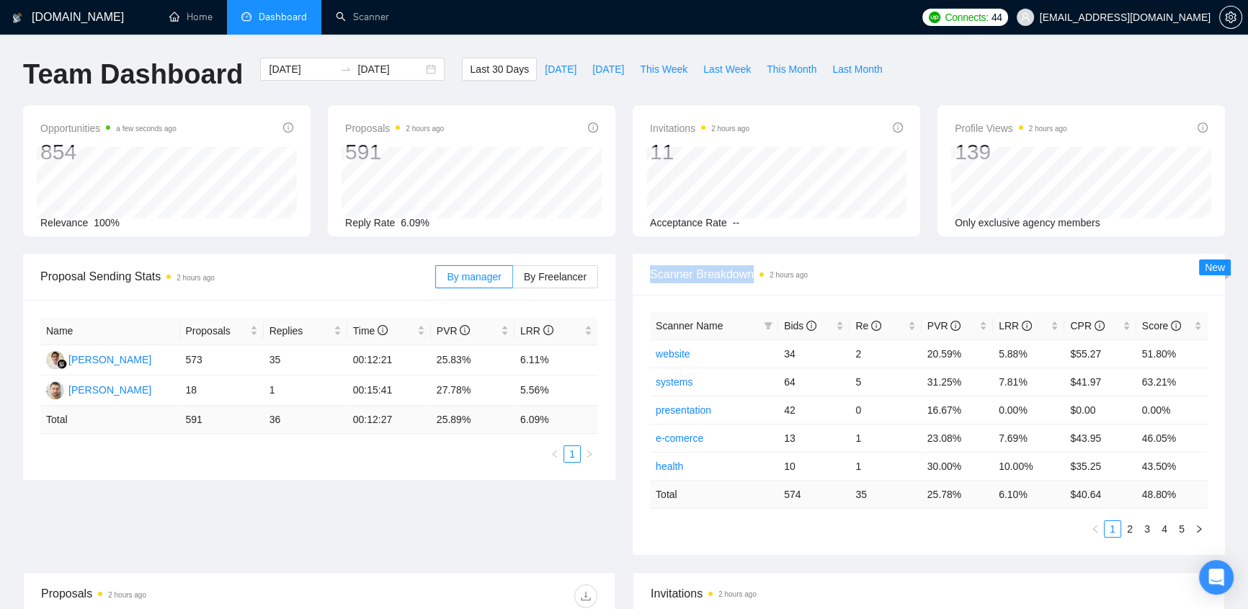
drag, startPoint x: 648, startPoint y: 270, endPoint x: 752, endPoint y: 270, distance: 103.8
click at [752, 270] on div "Scanner Breakdown 2 hours ago" at bounding box center [929, 275] width 592 height 42
click at [693, 326] on span "Scanner Name" at bounding box center [689, 326] width 67 height 12
drag, startPoint x: 776, startPoint y: 355, endPoint x: 806, endPoint y: 355, distance: 29.6
click at [806, 355] on tr "website 34 2 20.59% 5.88% $55.27 51.80%" at bounding box center [929, 353] width 558 height 28
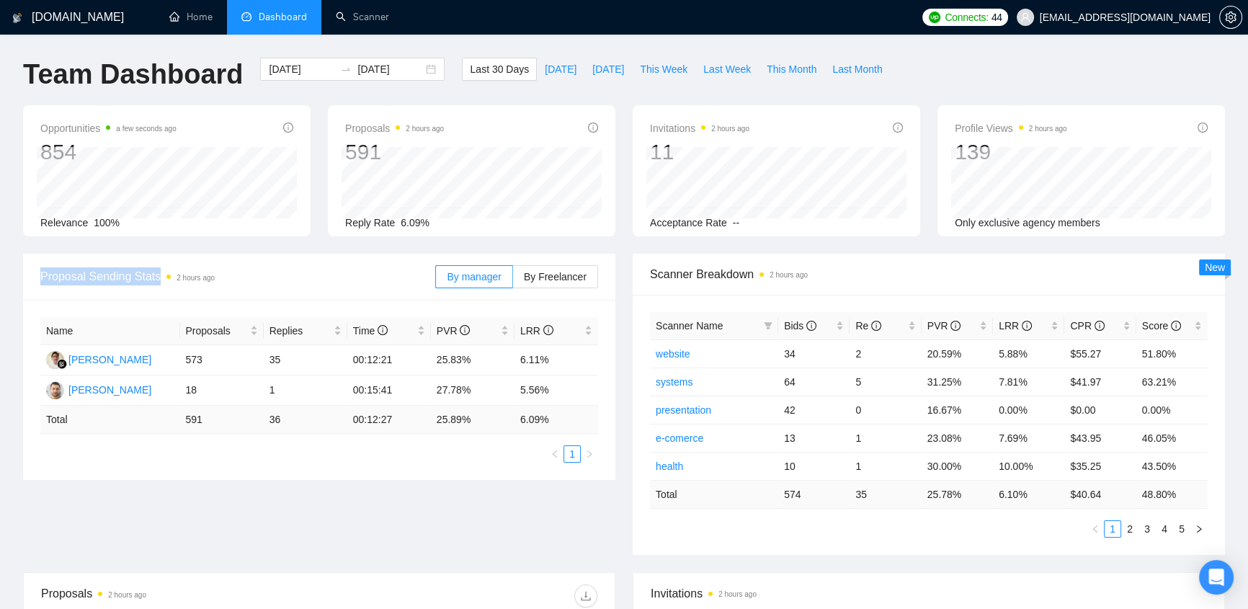
drag, startPoint x: 36, startPoint y: 277, endPoint x: 161, endPoint y: 279, distance: 125.4
click at [161, 279] on div "Proposal Sending Stats 2 hours ago By manager By Freelancer" at bounding box center [319, 277] width 592 height 47
drag, startPoint x: 179, startPoint y: 387, endPoint x: 238, endPoint y: 396, distance: 59.0
click at [238, 396] on td "18" at bounding box center [222, 391] width 84 height 30
drag, startPoint x: 189, startPoint y: 356, endPoint x: 551, endPoint y: 358, distance: 362.6
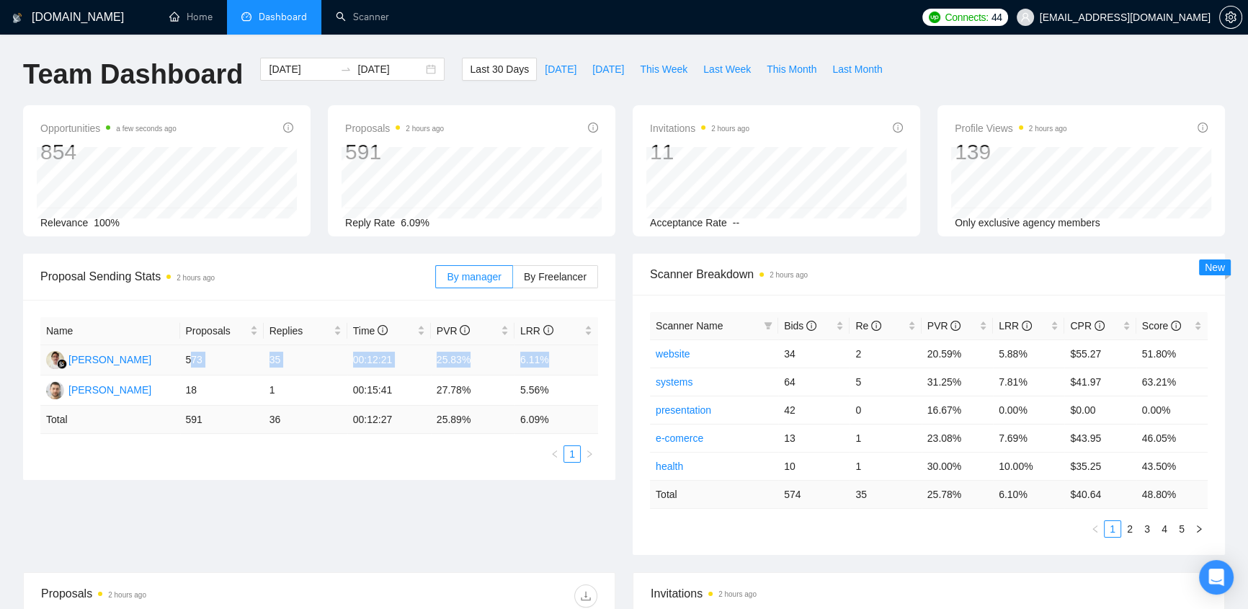
click at [551, 358] on tr "[PERSON_NAME] 573 35 00:12:21 25.83% 6.11%" at bounding box center [319, 360] width 558 height 30
click at [409, 457] on ul "1" at bounding box center [319, 453] width 558 height 17
click at [793, 325] on span "Bids" at bounding box center [800, 326] width 32 height 12
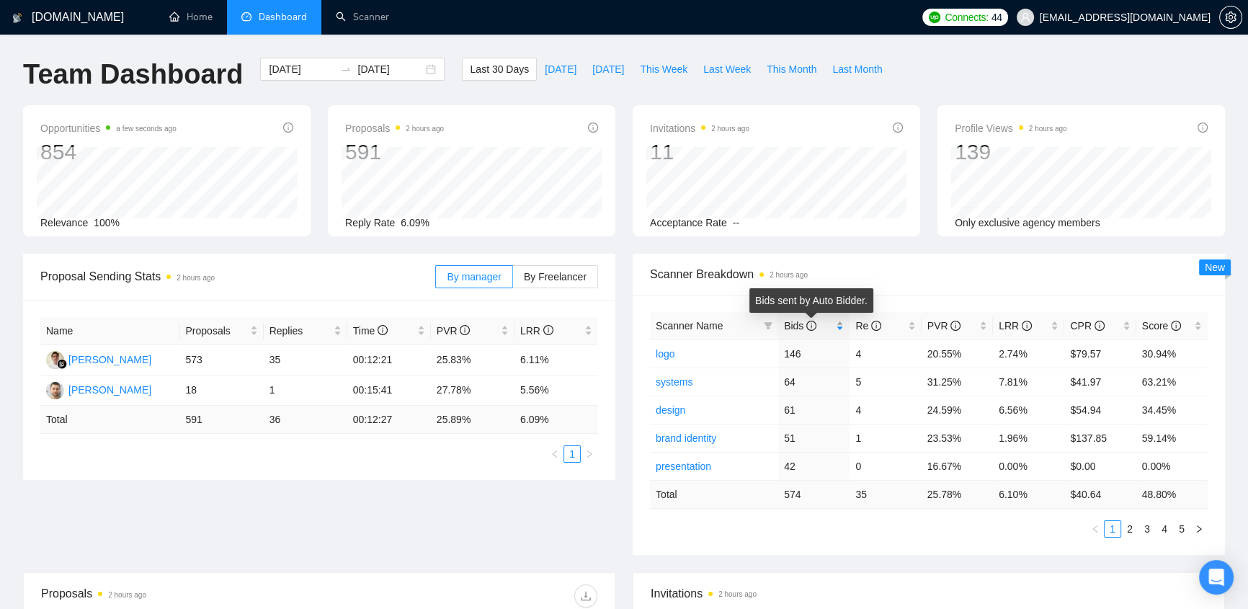
click at [815, 322] on icon "info-circle" at bounding box center [812, 326] width 10 height 10
drag, startPoint x: 922, startPoint y: 465, endPoint x: 1054, endPoint y: 469, distance: 132.0
click at [1054, 469] on tr "health 10 1 30.00% 10.00% $35.25 43.50%" at bounding box center [929, 466] width 558 height 28
click at [1021, 462] on td "10.00%" at bounding box center [1028, 466] width 71 height 28
drag, startPoint x: 1000, startPoint y: 465, endPoint x: 1051, endPoint y: 468, distance: 50.5
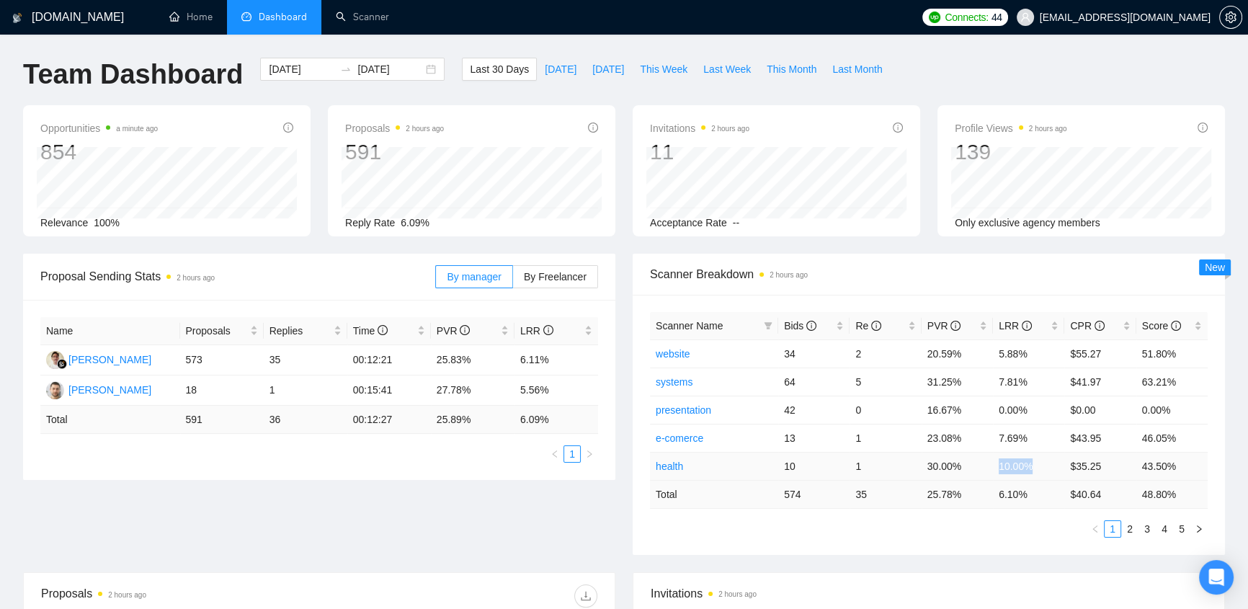
click at [1051, 468] on td "10.00%" at bounding box center [1028, 466] width 71 height 28
click at [989, 534] on ul "1 2 3 4 5" at bounding box center [929, 528] width 558 height 17
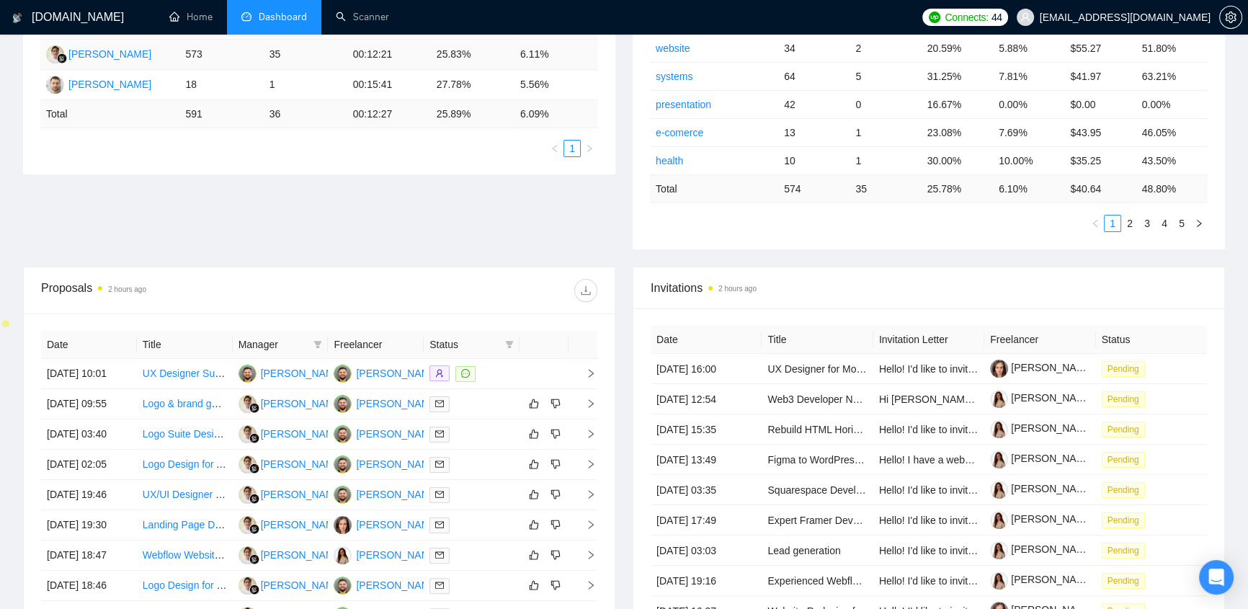
scroll to position [534, 0]
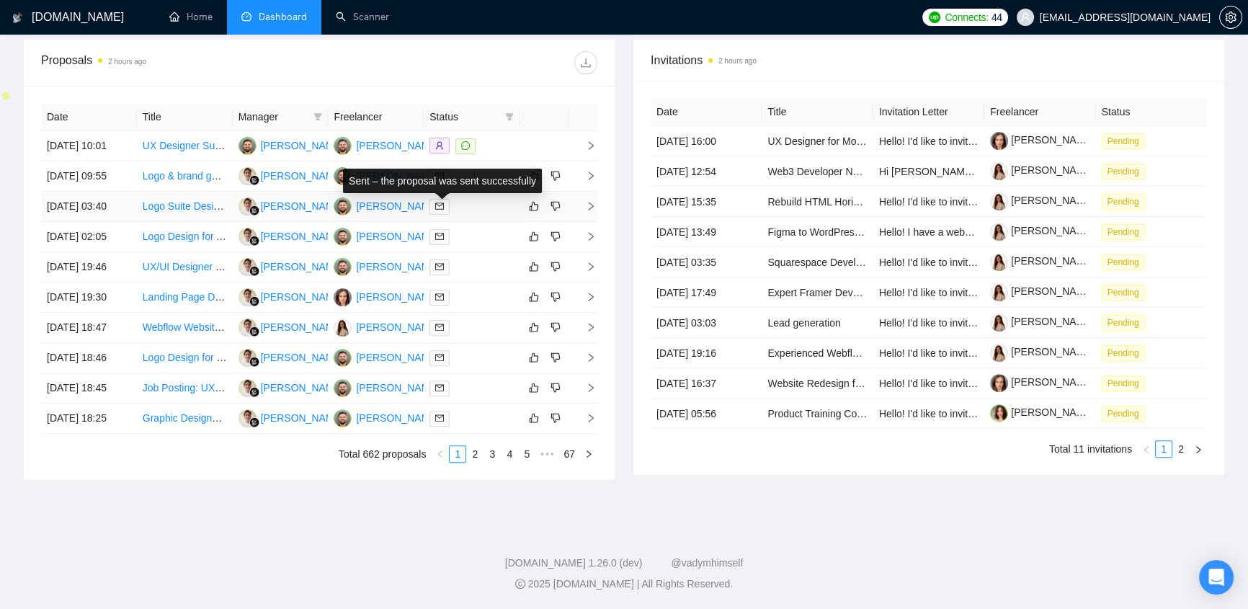
click at [468, 179] on div "Sent – the proposal was sent successfully" at bounding box center [442, 181] width 199 height 25
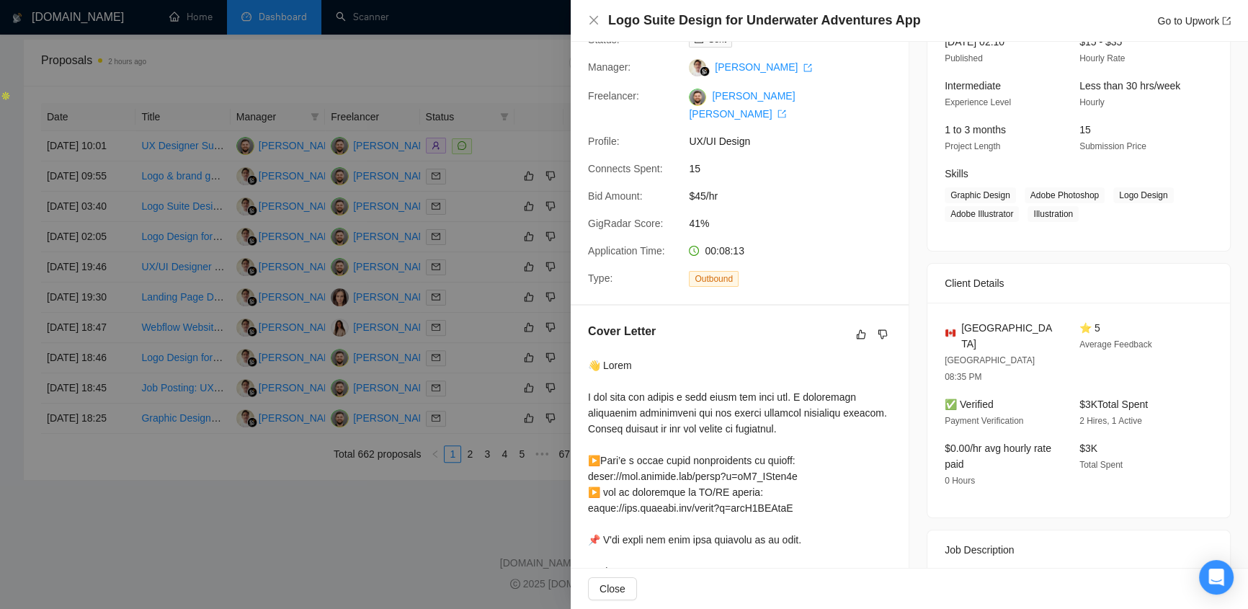
scroll to position [0, 0]
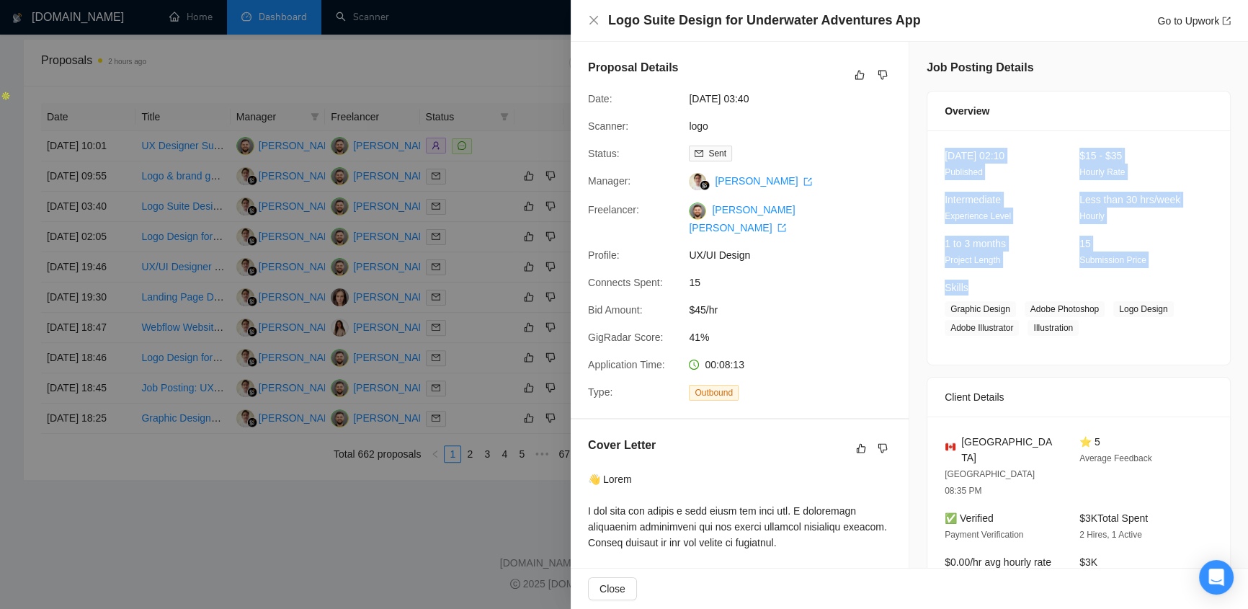
drag, startPoint x: 938, startPoint y: 153, endPoint x: 1180, endPoint y: 268, distance: 268.2
click at [1180, 268] on div "[DATE] 02:10 Published $15 - $35 Hourly Rate Intermediate Experience Level Less…" at bounding box center [1079, 247] width 303 height 234
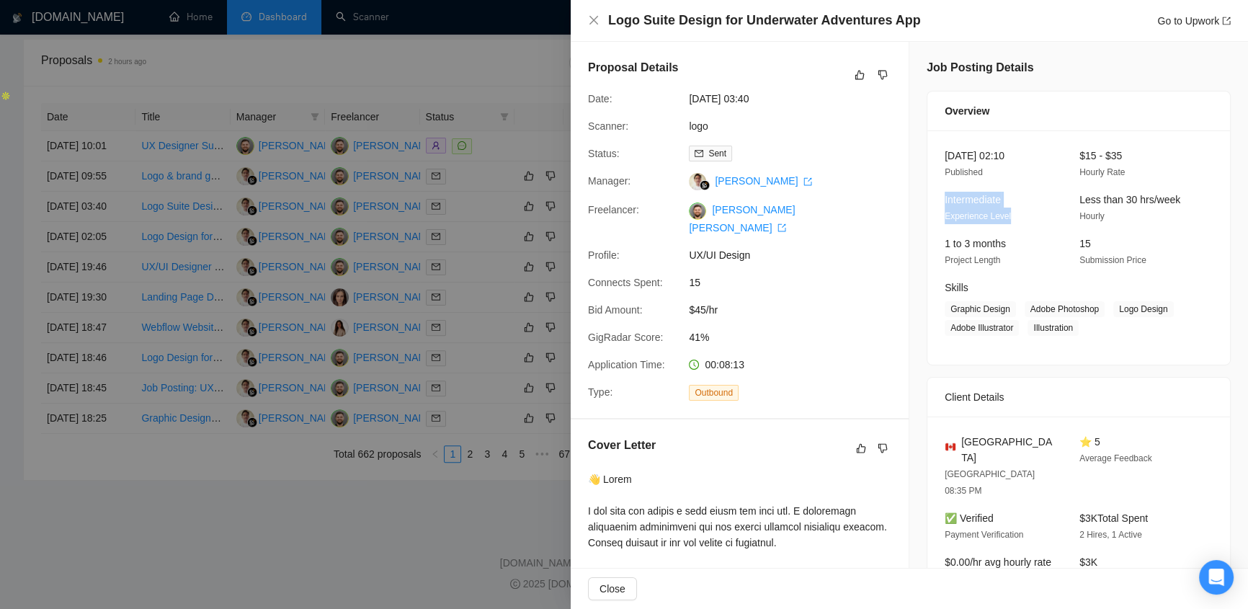
drag, startPoint x: 936, startPoint y: 202, endPoint x: 1029, endPoint y: 218, distance: 95.2
click at [1029, 218] on div "Intermediate Experience Level" at bounding box center [1000, 208] width 123 height 32
click at [1014, 218] on div "Intermediate Experience Level" at bounding box center [1000, 208] width 123 height 32
drag, startPoint x: 1005, startPoint y: 213, endPoint x: 931, endPoint y: 200, distance: 76.2
click at [931, 200] on div "[DATE] 02:10 Published $15 - $35 Hourly Rate Intermediate Experience Level Less…" at bounding box center [1079, 247] width 303 height 234
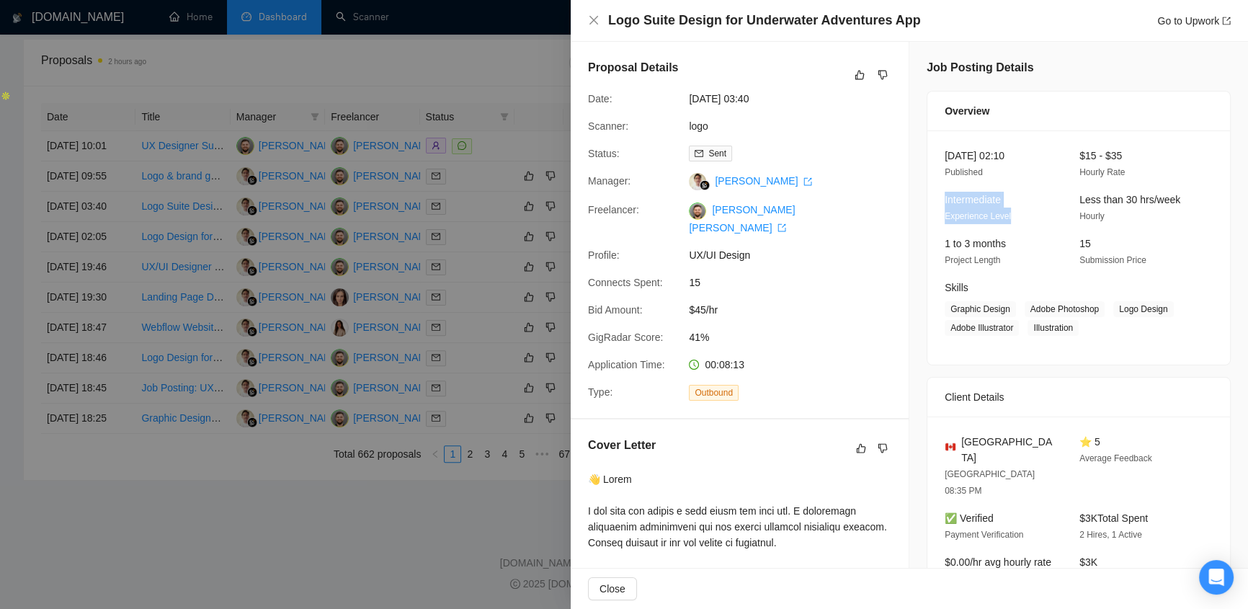
click at [931, 200] on div "[DATE] 02:10 Published $15 - $35 Hourly Rate Intermediate Experience Level Less…" at bounding box center [1079, 247] width 303 height 234
drag, startPoint x: 937, startPoint y: 150, endPoint x: 1063, endPoint y: 149, distance: 126.1
click at [1063, 149] on div "[DATE] 02:10 Published $15 - $35 Hourly Rate" at bounding box center [1068, 164] width 258 height 32
drag, startPoint x: 997, startPoint y: 216, endPoint x: 928, endPoint y: 195, distance: 72.5
click at [928, 195] on div "[DATE] 02:10 Published $15 - $35 Hourly Rate Intermediate Experience Level Less…" at bounding box center [1079, 247] width 303 height 234
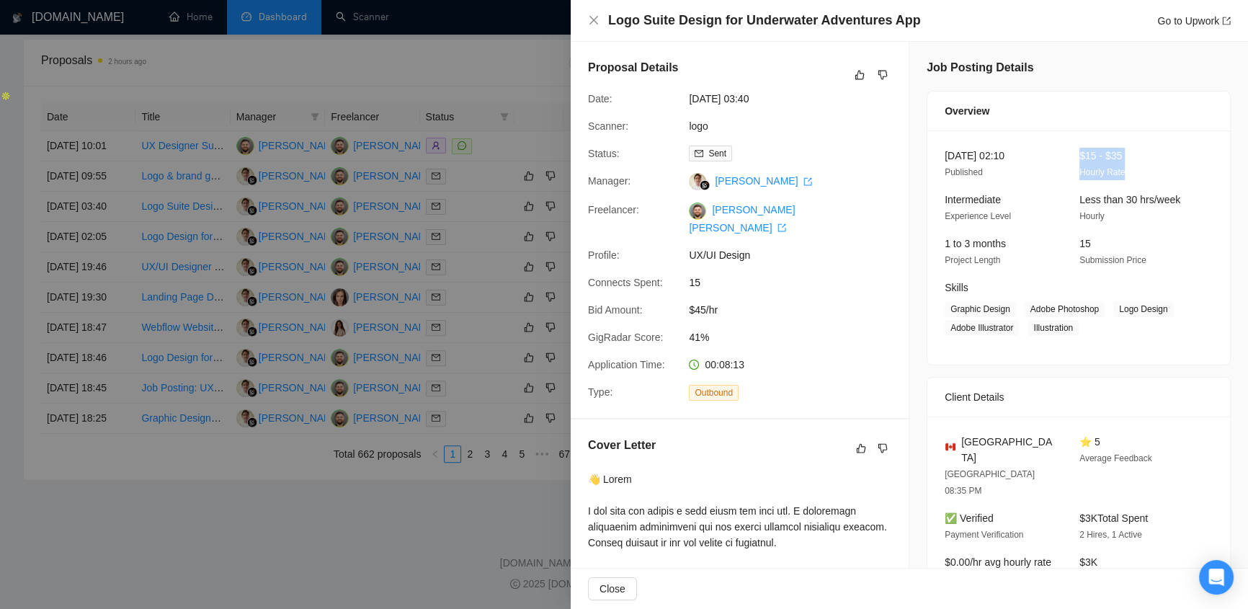
drag, startPoint x: 1074, startPoint y: 152, endPoint x: 1139, endPoint y: 172, distance: 67.9
click at [1139, 172] on div "$15 - $35 Hourly Rate" at bounding box center [1135, 164] width 123 height 32
click at [1204, 168] on div "[DATE] 02:10 Published $15 - $35 Hourly Rate Intermediate Experience Level Less…" at bounding box center [1079, 247] width 303 height 234
drag, startPoint x: 936, startPoint y: 258, endPoint x: 1007, endPoint y: 255, distance: 70.7
click at [1007, 255] on div "1 to 3 months Project Length" at bounding box center [1000, 252] width 123 height 32
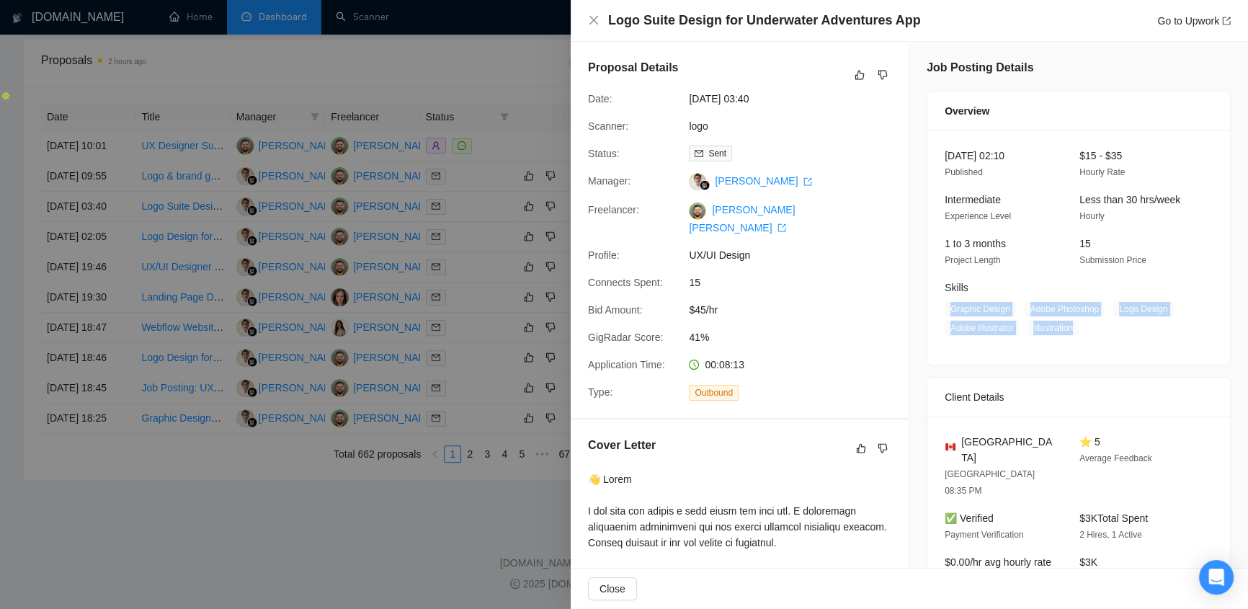
drag, startPoint x: 1042, startPoint y: 328, endPoint x: 939, endPoint y: 314, distance: 104.1
click at [945, 314] on span "Graphic Design Adobe Photoshop Logo Design Adobe Illustrator Illustration" at bounding box center [1068, 318] width 247 height 35
click at [1111, 323] on span "Graphic Design Adobe Photoshop Logo Design Adobe Illustrator Illustration" at bounding box center [1068, 318] width 247 height 35
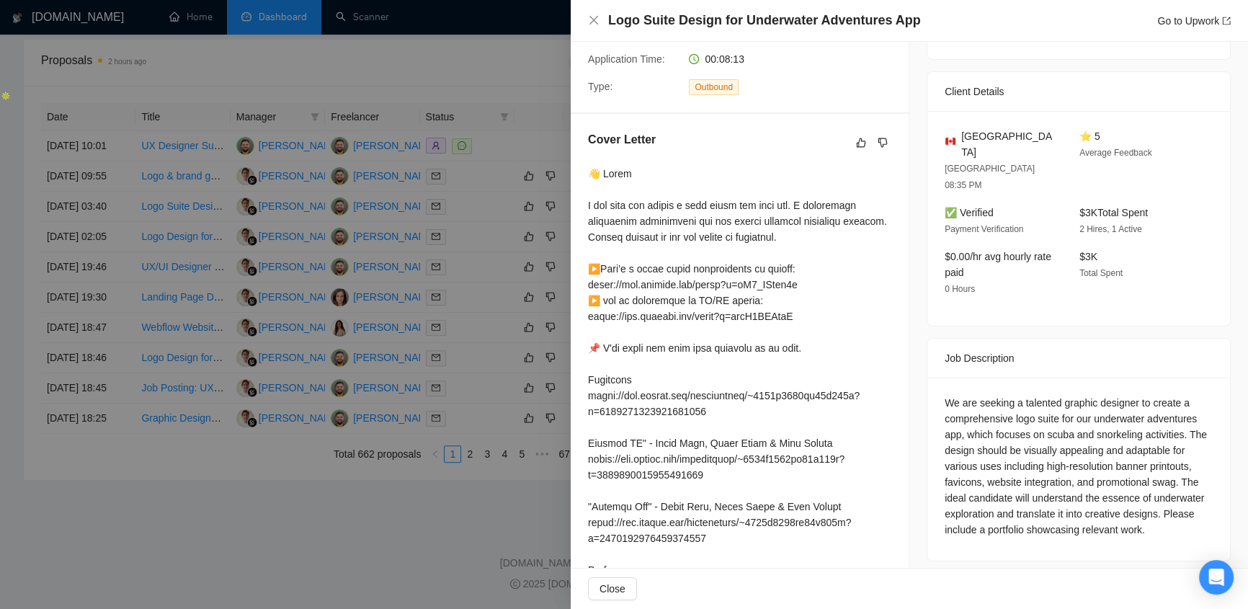
scroll to position [152, 0]
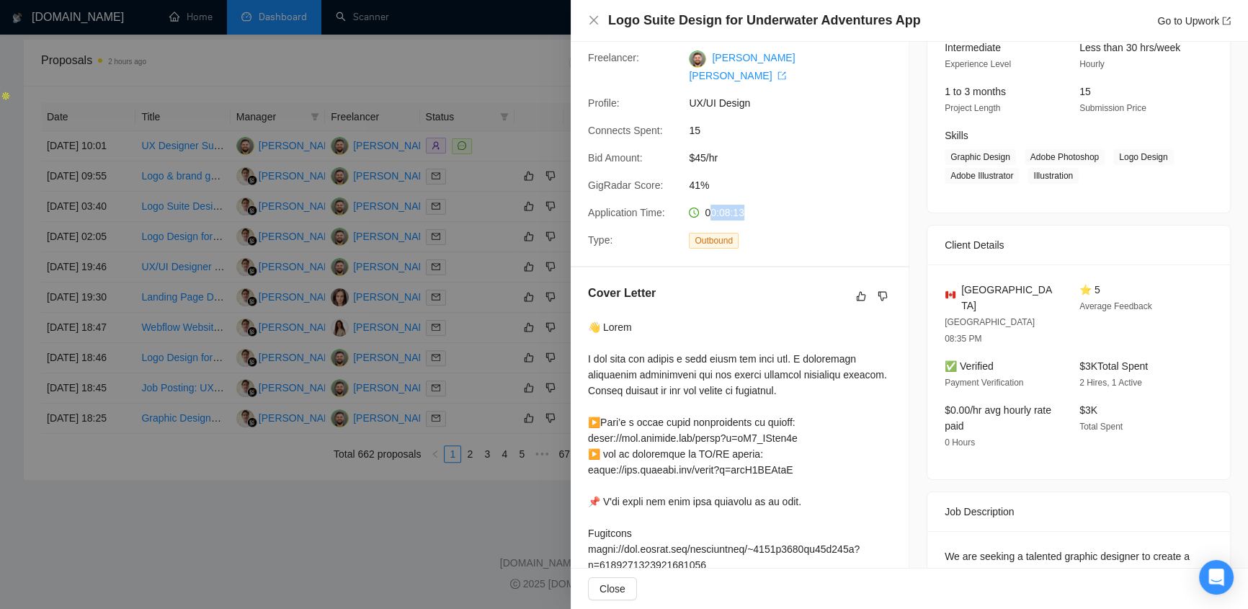
drag, startPoint x: 707, startPoint y: 195, endPoint x: 755, endPoint y: 192, distance: 48.4
click at [755, 205] on div "00:08:13" at bounding box center [759, 213] width 152 height 16
drag, startPoint x: 699, startPoint y: 115, endPoint x: 684, endPoint y: 116, distance: 15.2
click at [684, 123] on div "15" at bounding box center [759, 131] width 152 height 16
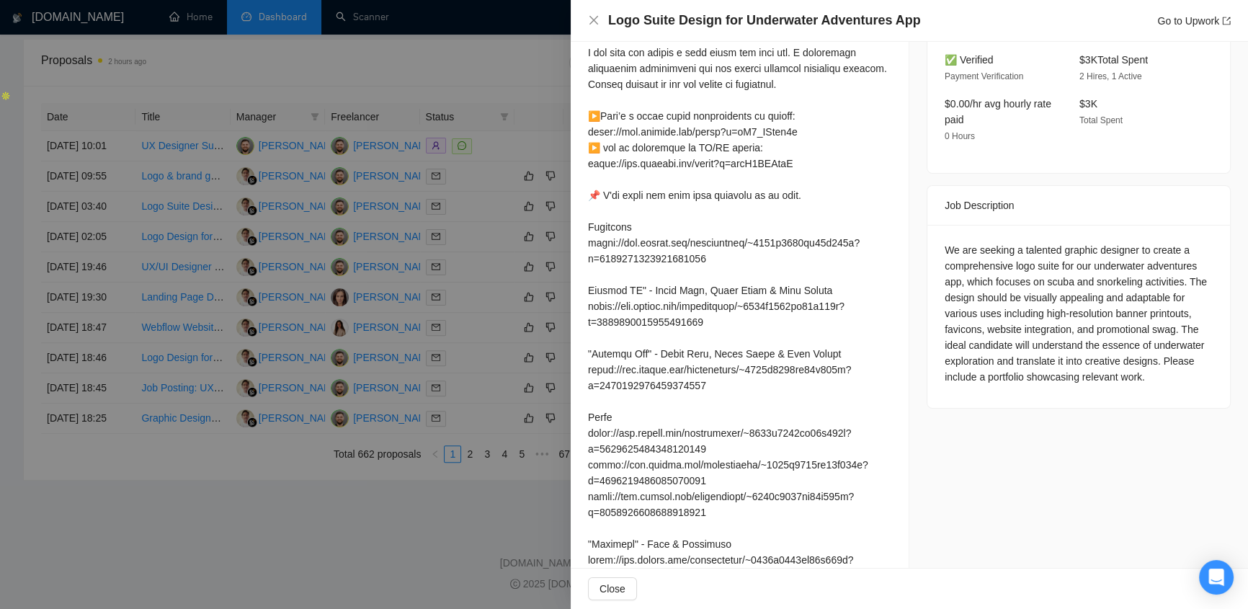
scroll to position [306, 0]
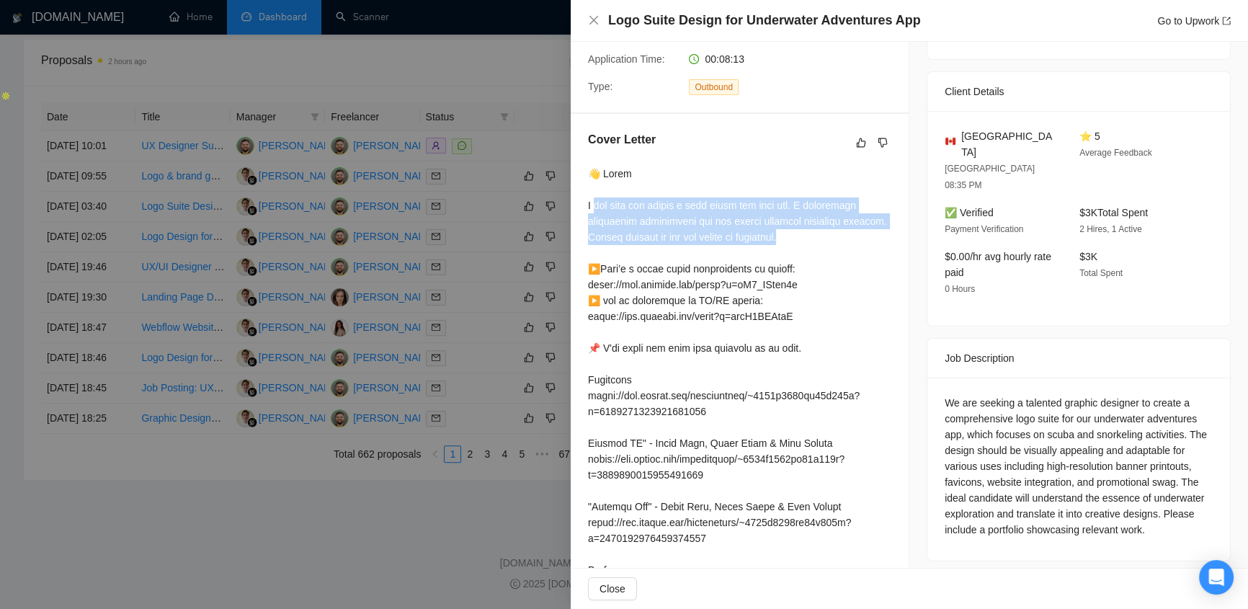
drag, startPoint x: 592, startPoint y: 190, endPoint x: 871, endPoint y: 226, distance: 281.4
drag, startPoint x: 585, startPoint y: 156, endPoint x: 805, endPoint y: 220, distance: 228.8
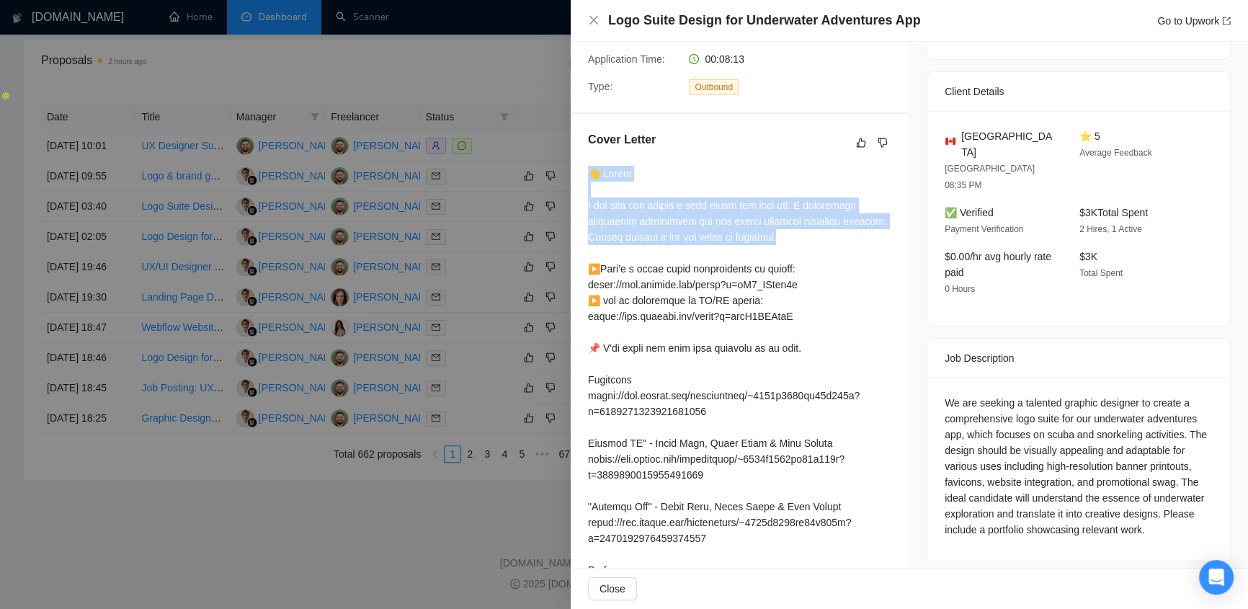
drag, startPoint x: 595, startPoint y: 185, endPoint x: 837, endPoint y: 223, distance: 244.6
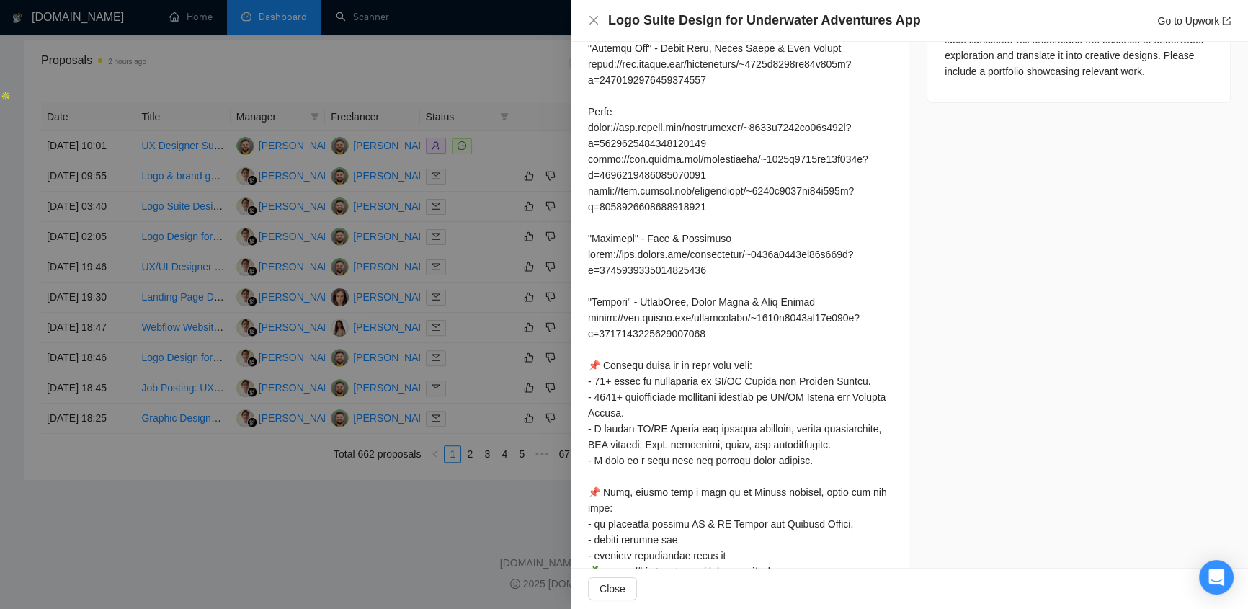
scroll to position [878, 0]
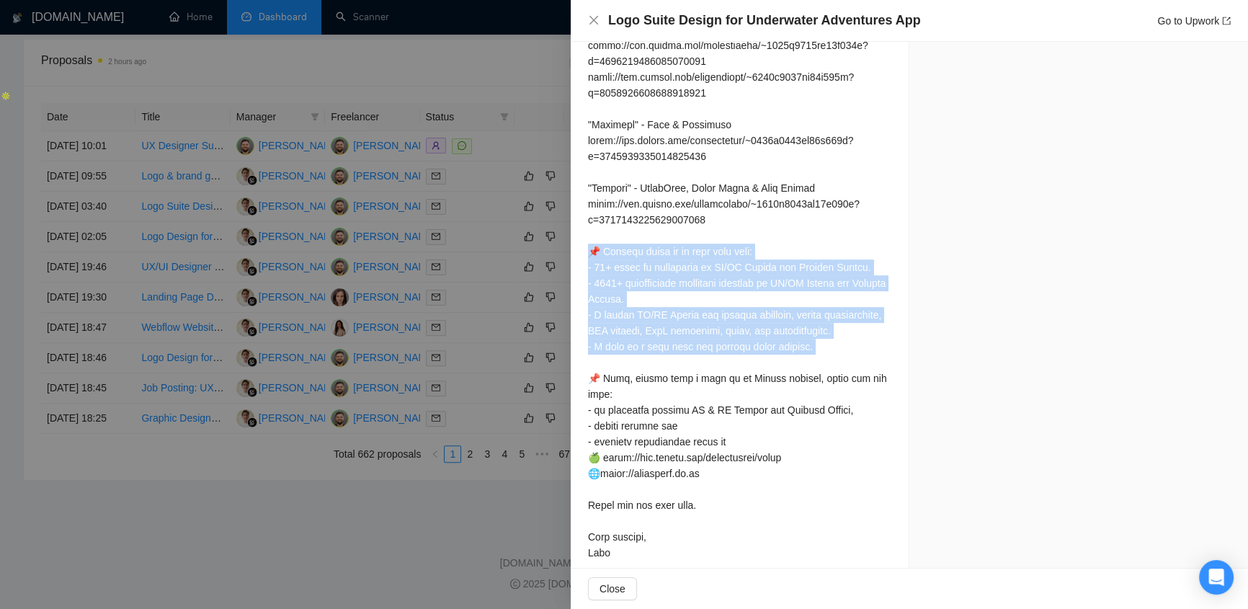
drag, startPoint x: 585, startPoint y: 236, endPoint x: 855, endPoint y: 352, distance: 294.4
click at [855, 352] on div "Cover Letter" at bounding box center [740, 63] width 338 height 1042
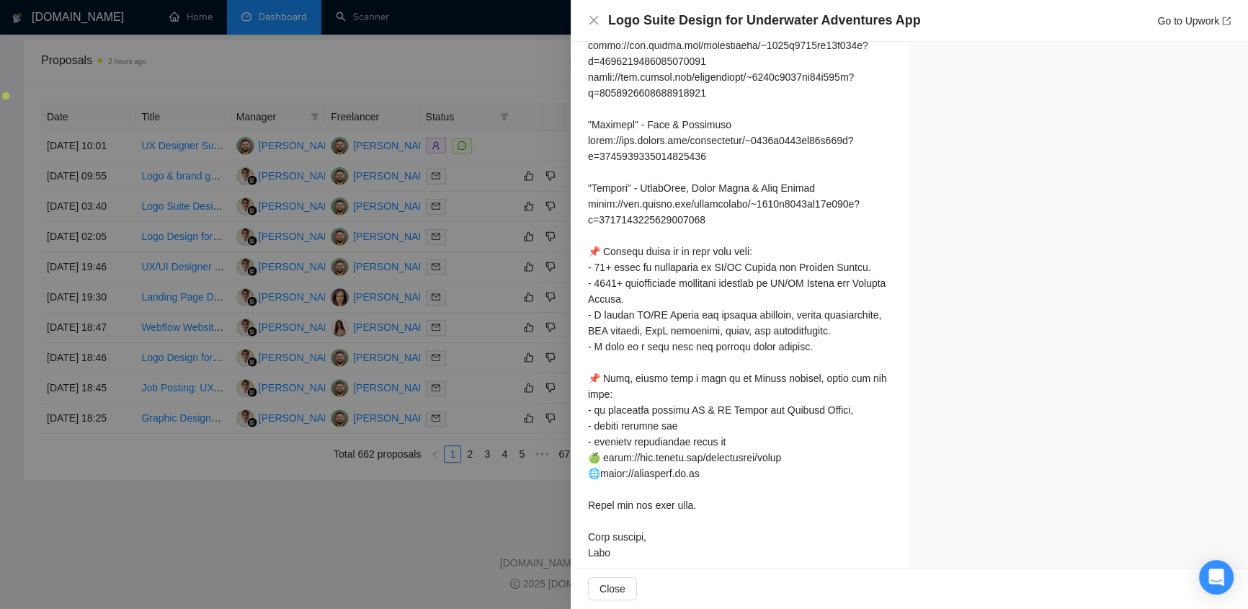
click at [795, 422] on div at bounding box center [739, 76] width 303 height 967
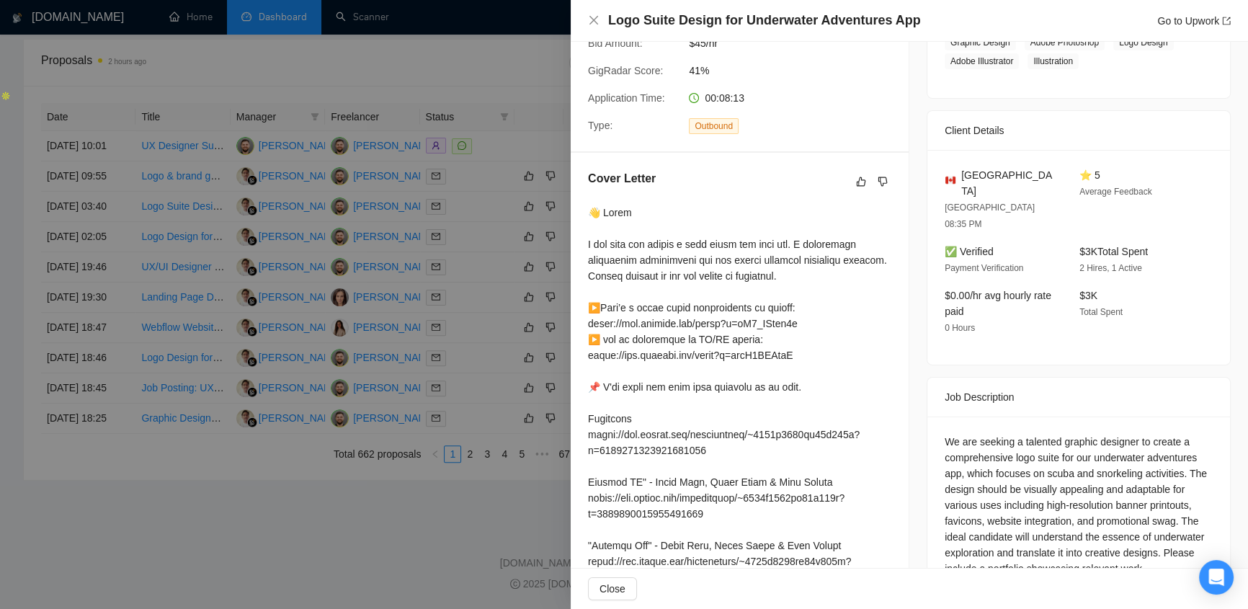
scroll to position [0, 0]
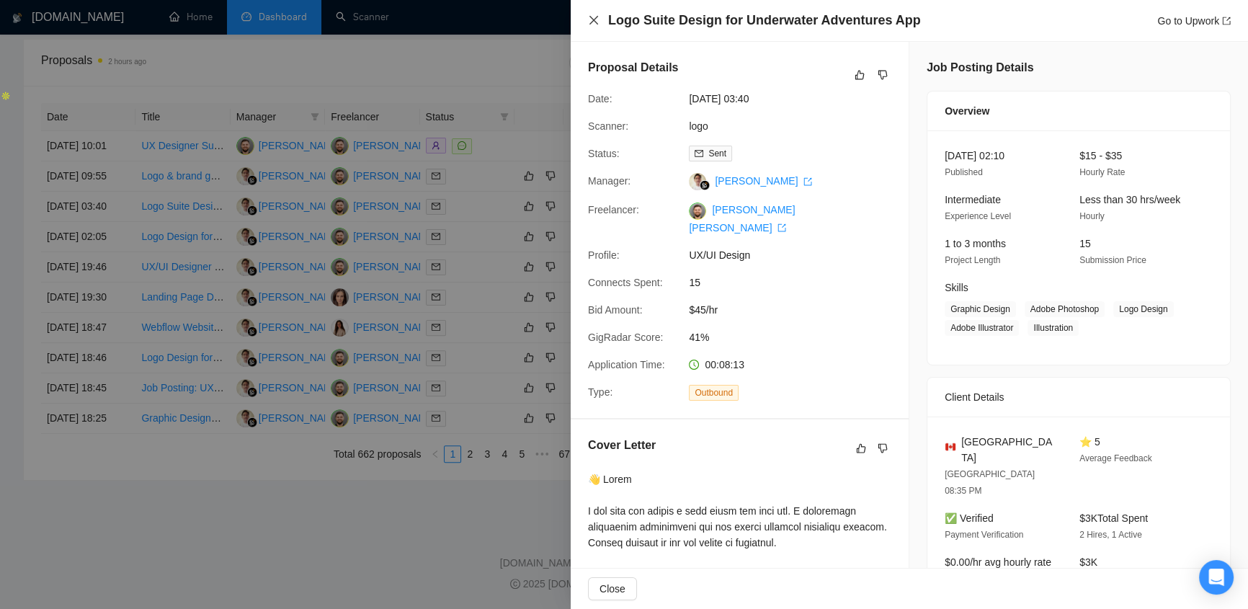
click at [592, 18] on icon "close" at bounding box center [594, 20] width 12 height 12
